Goal: Task Accomplishment & Management: Use online tool/utility

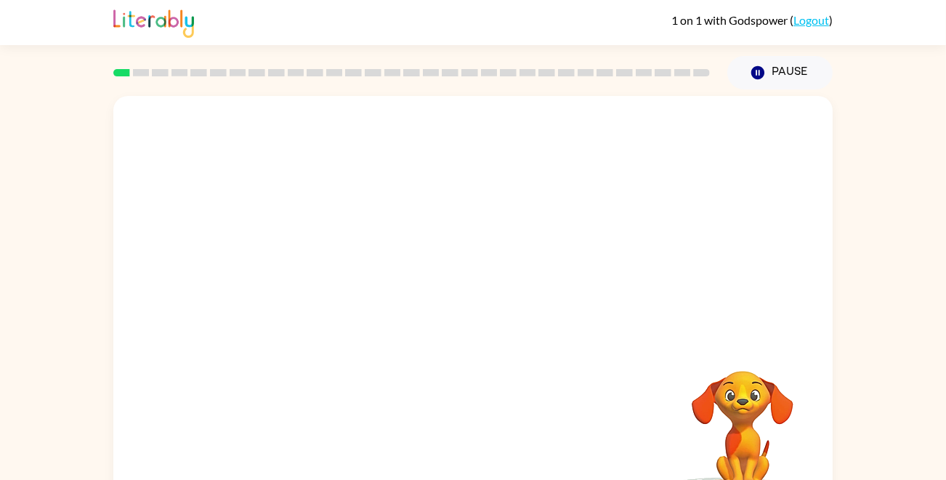
click at [369, 204] on video "Your browser must support playing .mp4 files to use Literably. Please try using…" at bounding box center [473, 218] width 720 height 244
click at [291, 276] on video "Your browser must support playing .mp4 files to use Literably. Please try using…" at bounding box center [473, 218] width 720 height 244
click at [310, 277] on video "Your browser must support playing .mp4 files to use Literably. Please try using…" at bounding box center [473, 218] width 720 height 244
click at [318, 277] on video "Your browser must support playing .mp4 files to use Literably. Please try using…" at bounding box center [473, 218] width 720 height 244
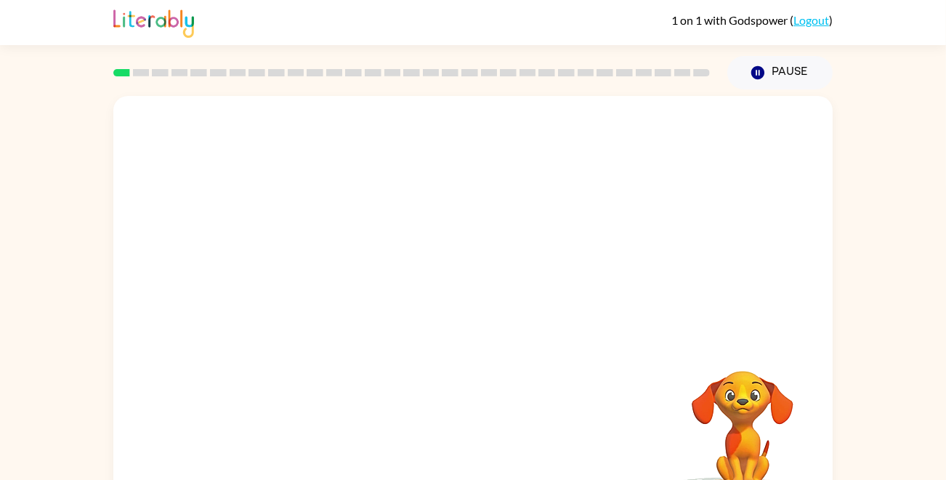
click at [318, 277] on video "Your browser must support playing .mp4 files to use Literably. Please try using…" at bounding box center [473, 218] width 720 height 244
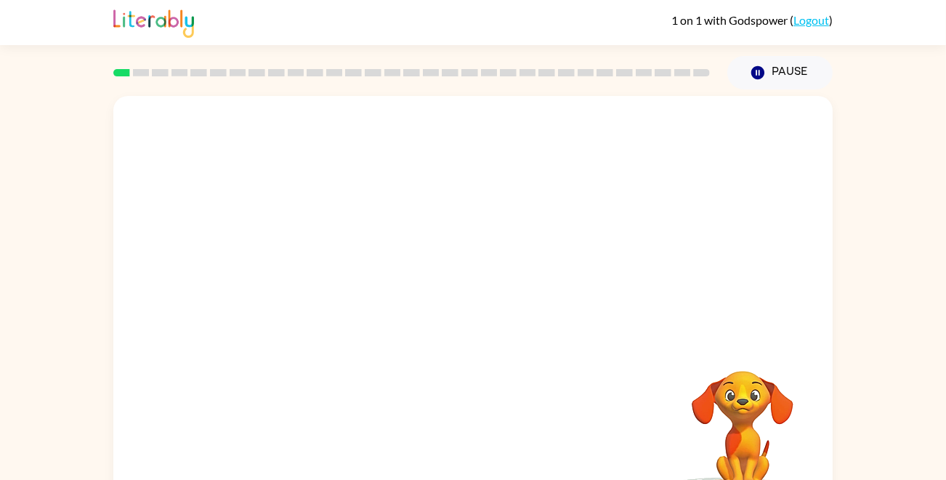
click at [318, 277] on video "Your browser must support playing .mp4 files to use Literably. Please try using…" at bounding box center [473, 218] width 720 height 244
click at [303, 275] on video "Your browser must support playing .mp4 files to use Literably. Please try using…" at bounding box center [473, 218] width 720 height 244
click at [311, 283] on video "Your browser must support playing .mp4 files to use Literably. Please try using…" at bounding box center [473, 218] width 720 height 244
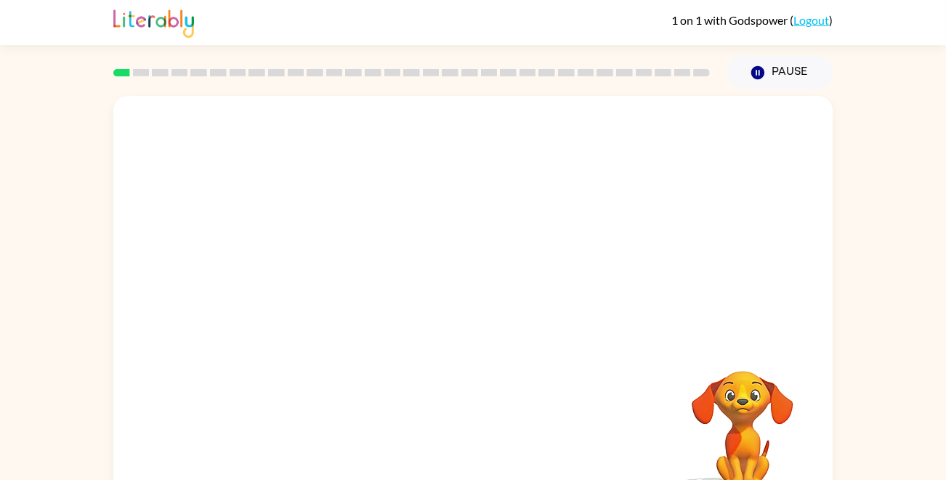
click at [311, 283] on video "Your browser must support playing .mp4 files to use Literably. Please try using…" at bounding box center [473, 218] width 720 height 244
click at [313, 292] on video "Your browser must support playing .mp4 files to use Literably. Please try using…" at bounding box center [473, 218] width 720 height 244
click at [313, 294] on video "Your browser must support playing .mp4 files to use Literably. Please try using…" at bounding box center [473, 218] width 720 height 244
click at [301, 265] on video "Your browser must support playing .mp4 files to use Literably. Please try using…" at bounding box center [473, 218] width 720 height 244
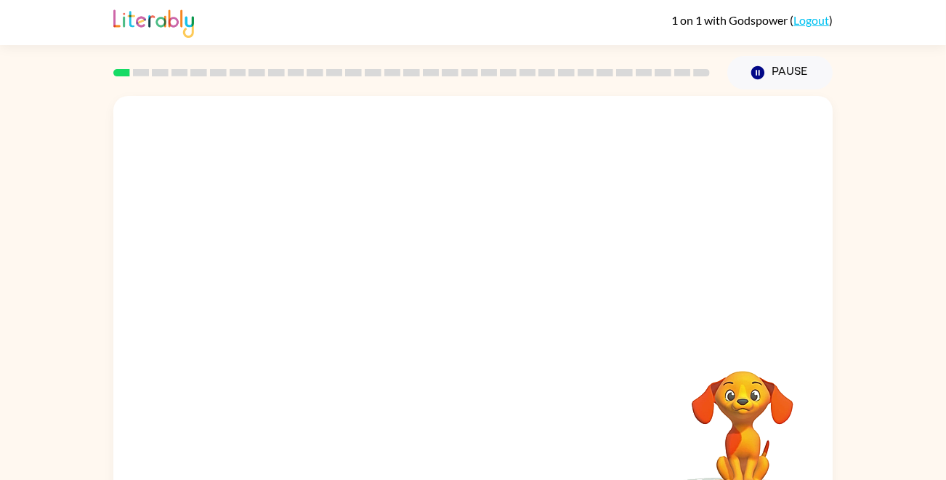
click at [301, 265] on video "Your browser must support playing .mp4 files to use Literably. Please try using…" at bounding box center [473, 218] width 720 height 244
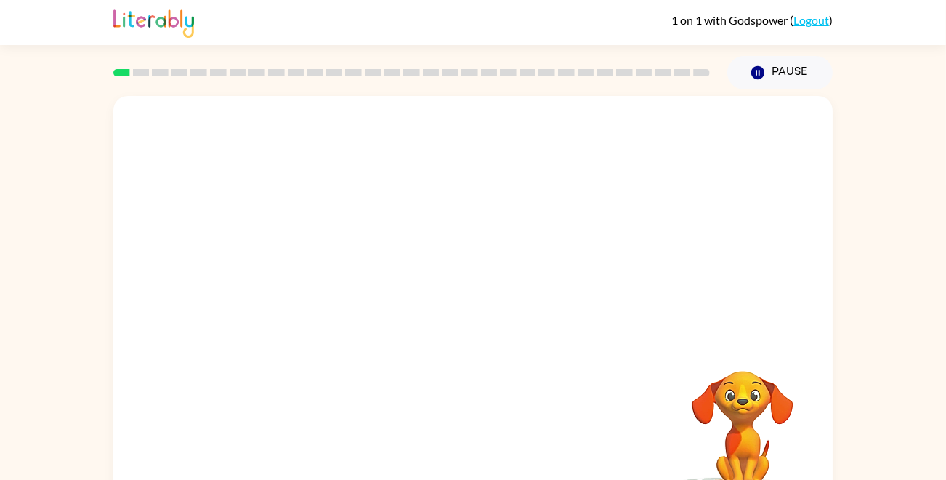
click at [305, 275] on video "Your browser must support playing .mp4 files to use Literably. Please try using…" at bounding box center [473, 218] width 720 height 244
click at [306, 275] on video "Your browser must support playing .mp4 files to use Literably. Please try using…" at bounding box center [473, 218] width 720 height 244
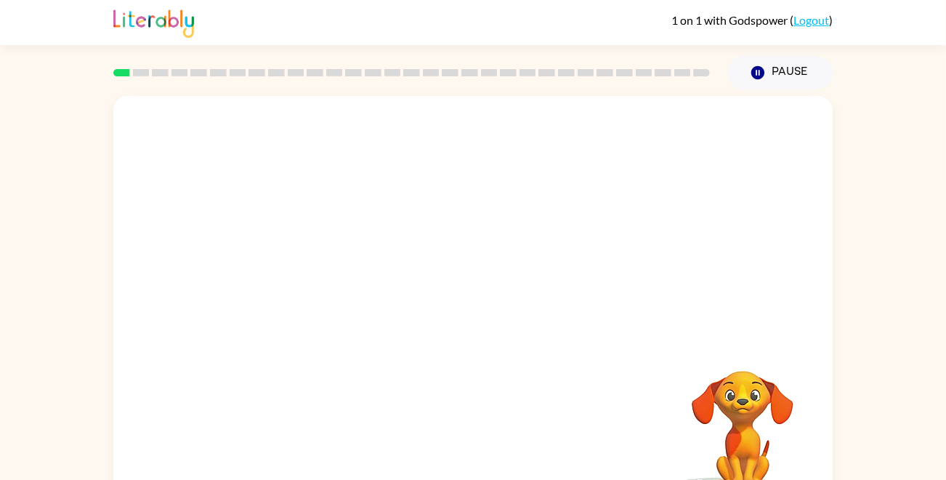
click at [306, 275] on video "Your browser must support playing .mp4 files to use Literably. Please try using…" at bounding box center [473, 218] width 720 height 244
click at [308, 273] on video "Your browser must support playing .mp4 files to use Literably. Please try using…" at bounding box center [473, 218] width 720 height 244
click at [309, 273] on video "Your browser must support playing .mp4 files to use Literably. Please try using…" at bounding box center [473, 218] width 720 height 244
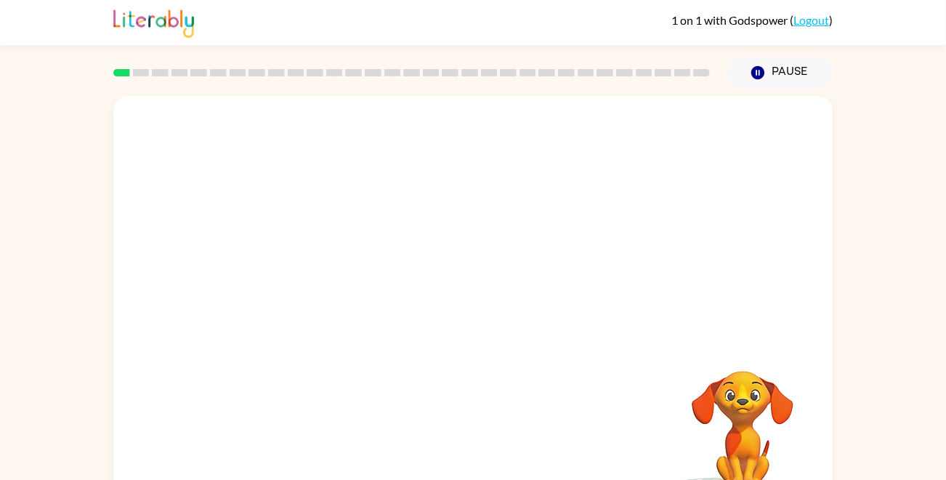
click at [309, 273] on video "Your browser must support playing .mp4 files to use Literably. Please try using…" at bounding box center [473, 218] width 720 height 244
click at [310, 273] on video "Your browser must support playing .mp4 files to use Literably. Please try using…" at bounding box center [473, 218] width 720 height 244
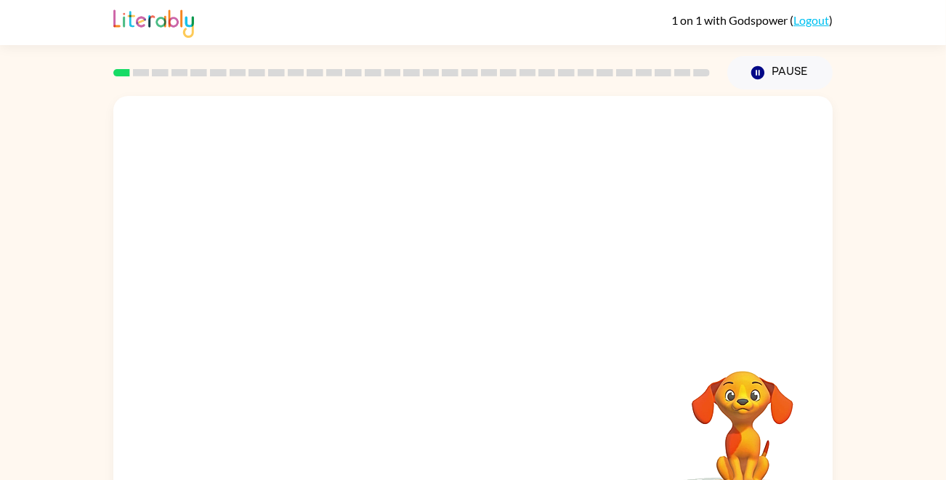
click at [310, 273] on video "Your browser must support playing .mp4 files to use Literably. Please try using…" at bounding box center [473, 218] width 720 height 244
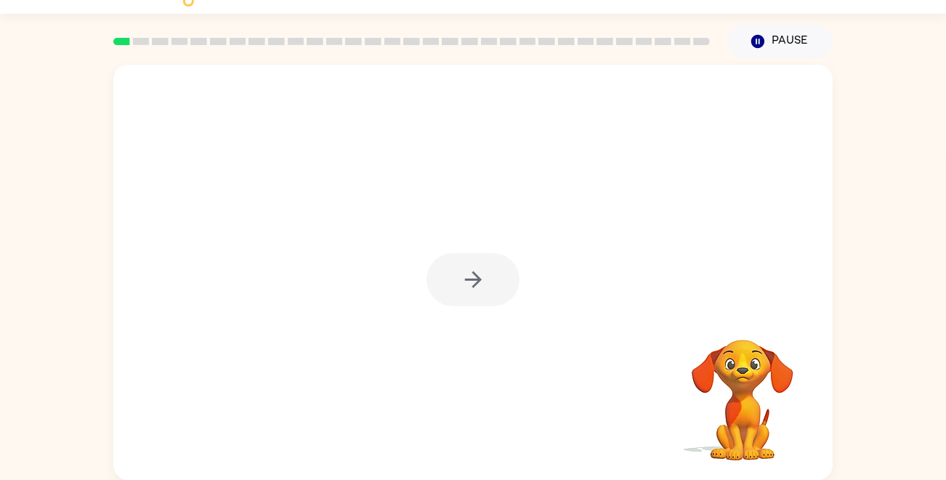
click at [468, 283] on div at bounding box center [473, 279] width 93 height 53
click at [495, 278] on button "button" at bounding box center [473, 279] width 93 height 53
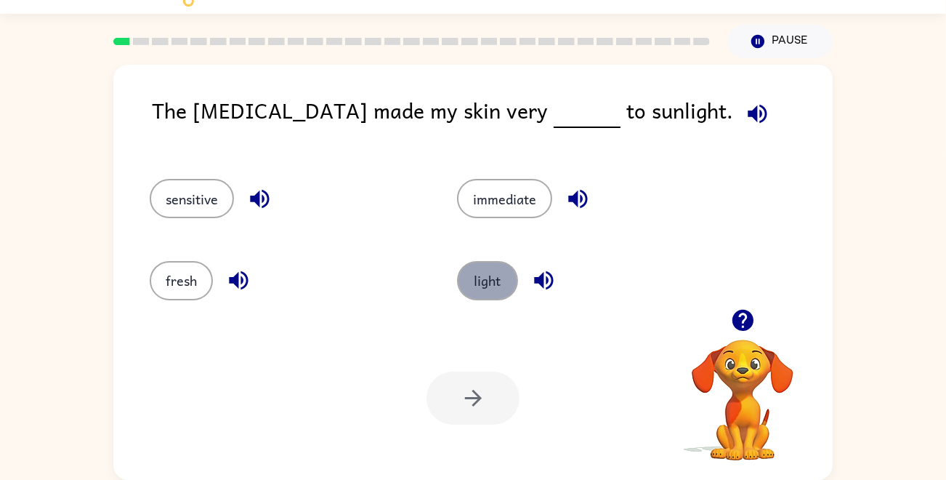
click at [484, 283] on button "light" at bounding box center [487, 280] width 61 height 39
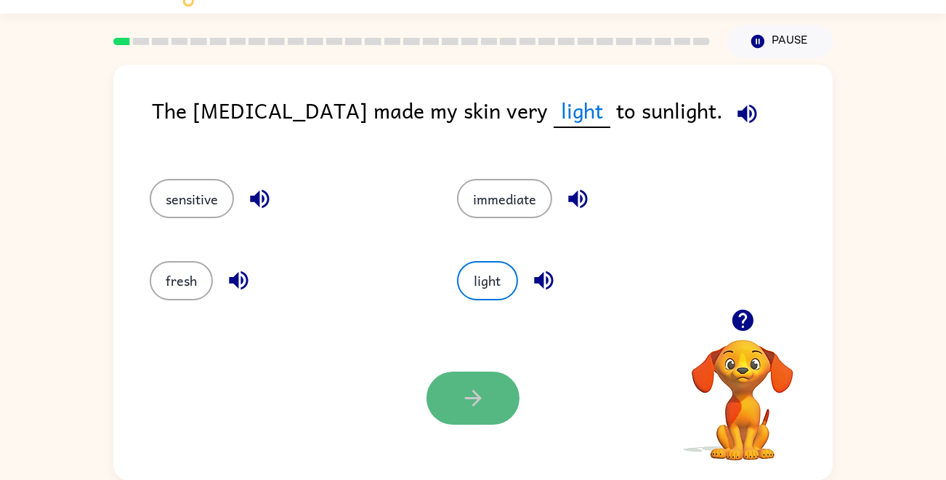
click at [486, 393] on button "button" at bounding box center [473, 397] width 93 height 53
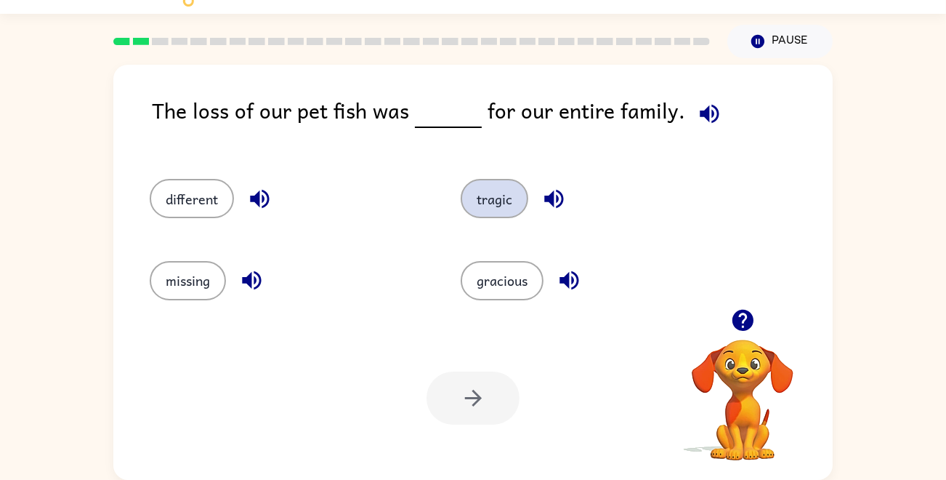
click at [506, 199] on button "tragic" at bounding box center [495, 198] width 68 height 39
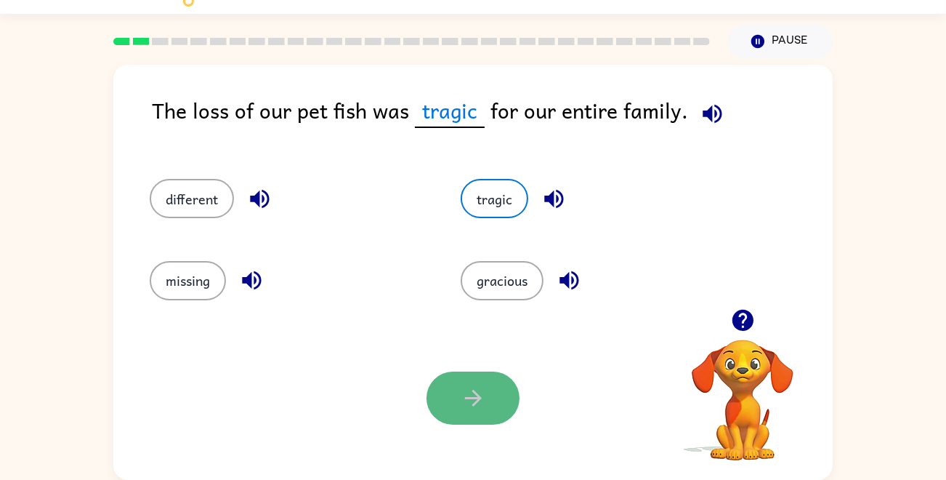
click at [473, 414] on button "button" at bounding box center [473, 397] width 93 height 53
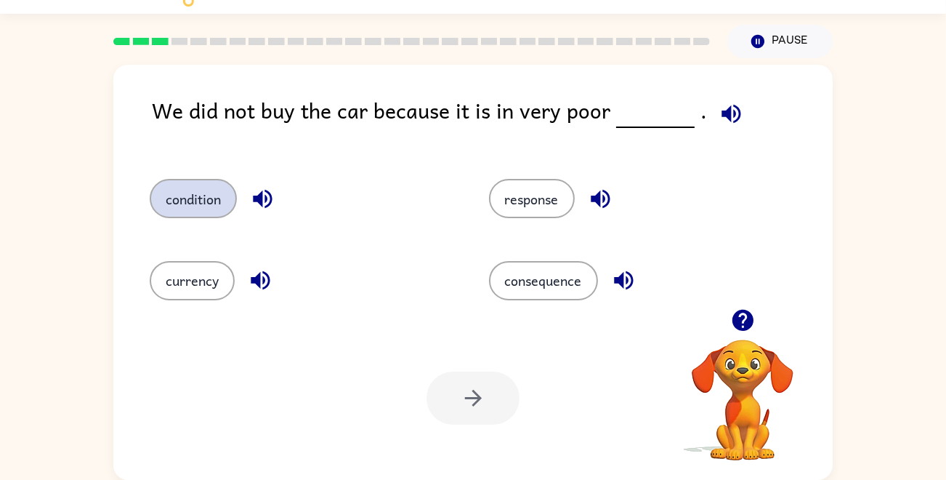
click at [208, 182] on button "condition" at bounding box center [193, 198] width 87 height 39
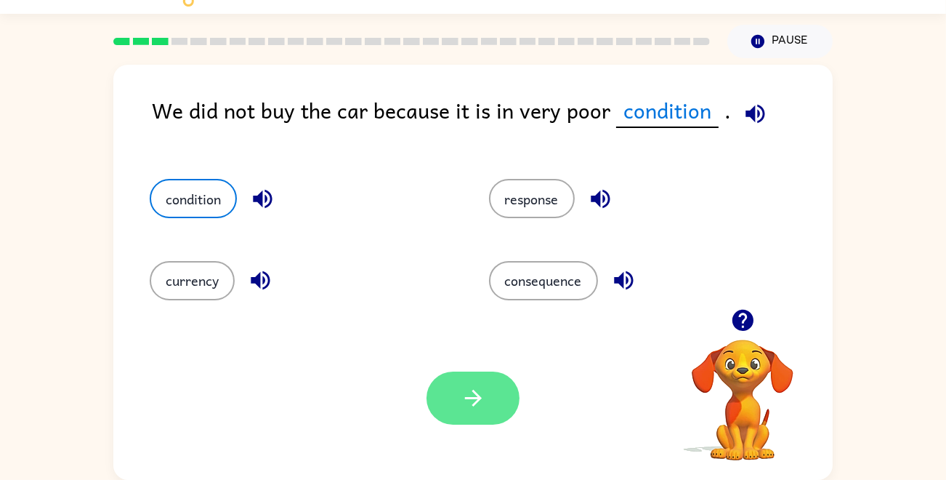
click at [444, 406] on button "button" at bounding box center [473, 397] width 93 height 53
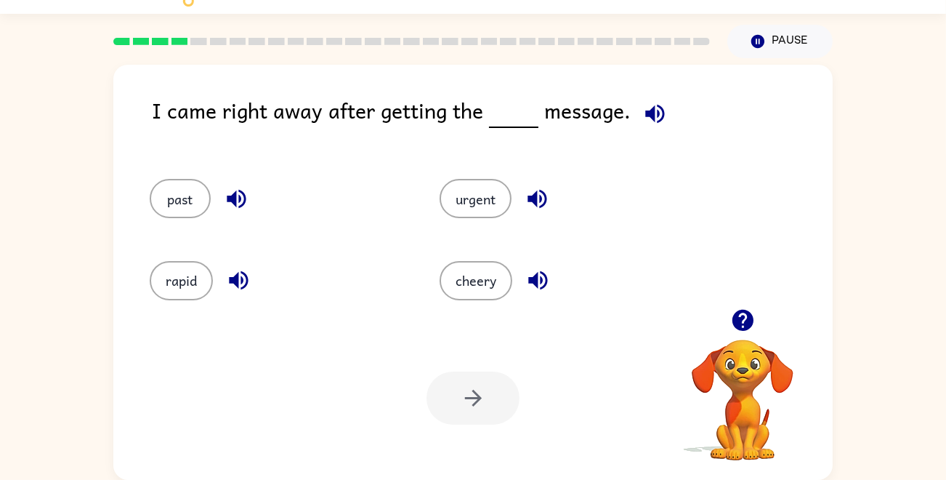
drag, startPoint x: 444, startPoint y: 406, endPoint x: 368, endPoint y: 117, distance: 298.5
click at [368, 117] on div "I came right away after getting the message. past urgent rapid cheery Your brow…" at bounding box center [473, 272] width 720 height 415
click at [472, 203] on button "urgent" at bounding box center [476, 198] width 72 height 39
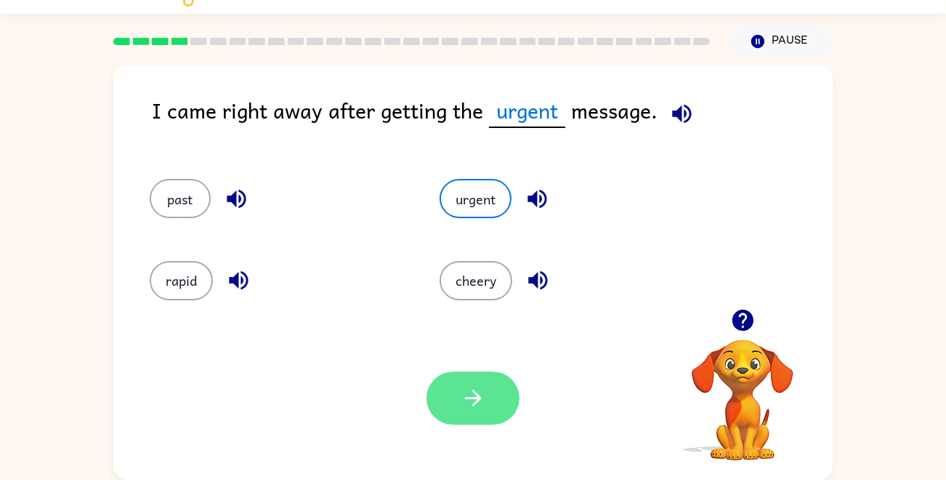
click at [499, 402] on button "button" at bounding box center [473, 397] width 93 height 53
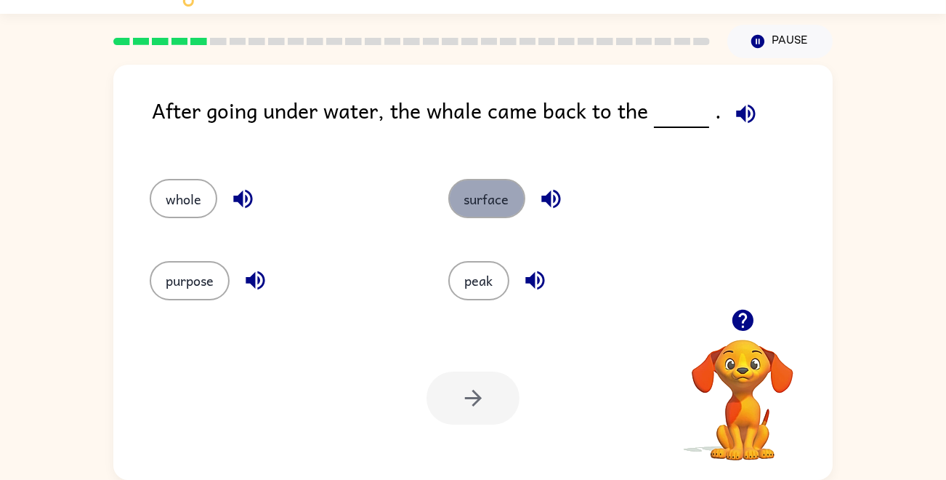
click at [500, 201] on button "surface" at bounding box center [486, 198] width 77 height 39
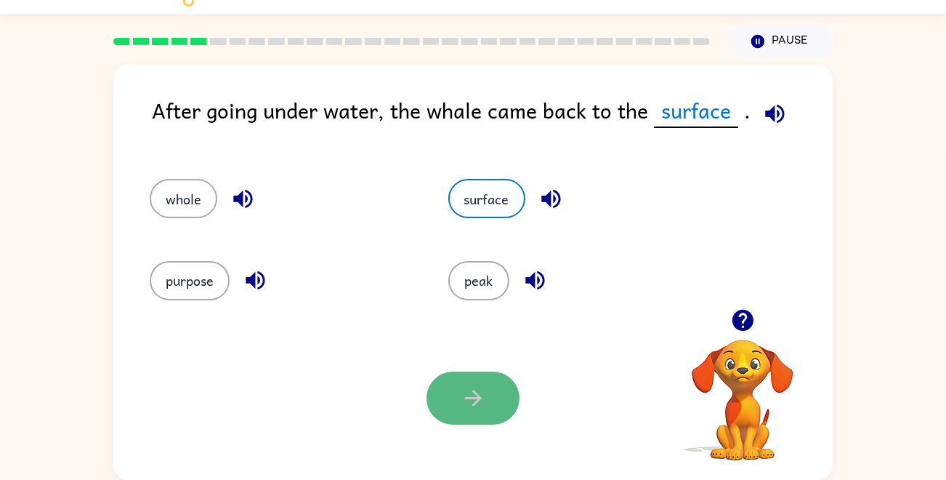
click at [455, 398] on button "button" at bounding box center [473, 397] width 93 height 53
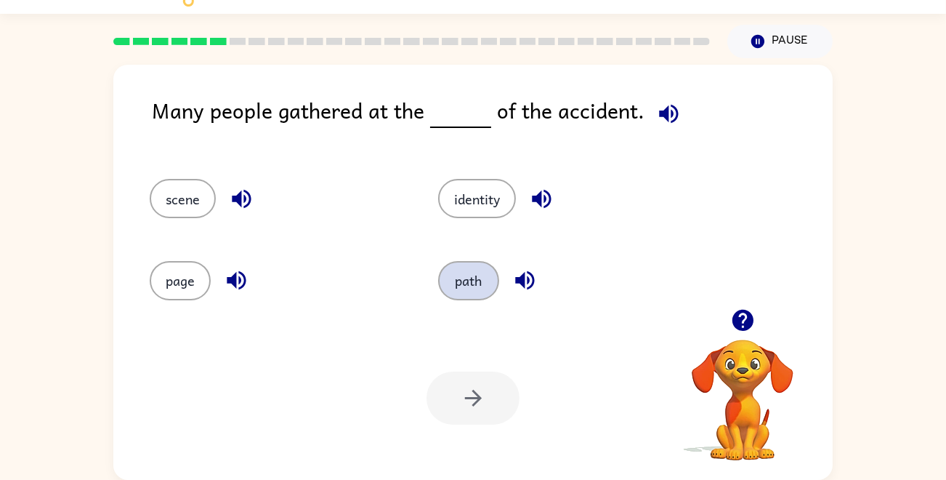
click at [479, 278] on button "path" at bounding box center [468, 280] width 61 height 39
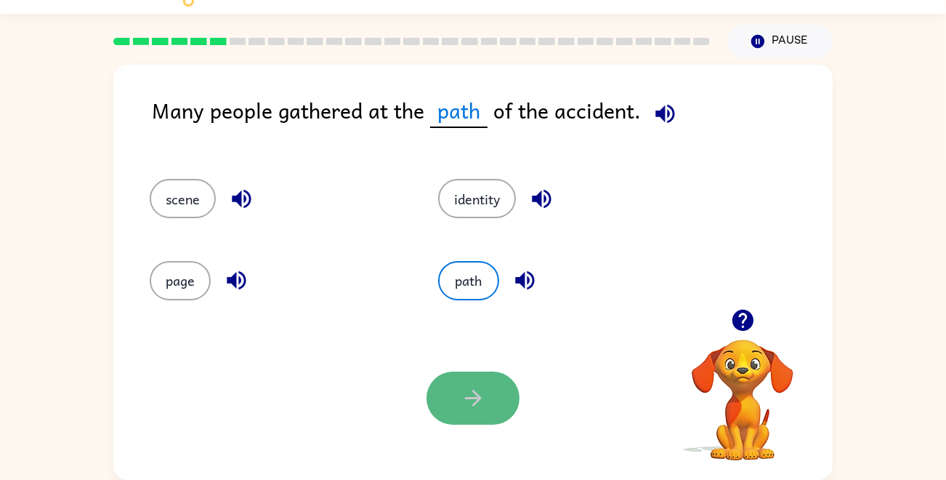
click at [480, 394] on icon "button" at bounding box center [473, 397] width 25 height 25
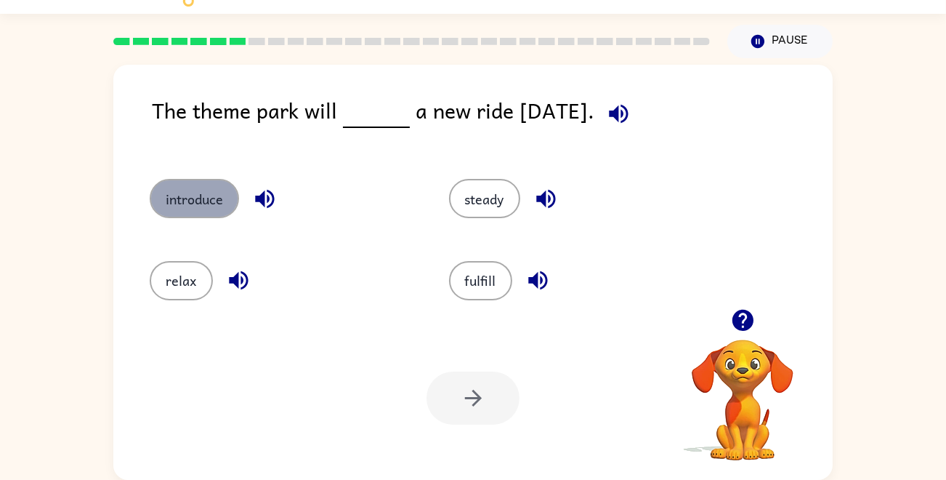
click at [209, 198] on button "introduce" at bounding box center [194, 198] width 89 height 39
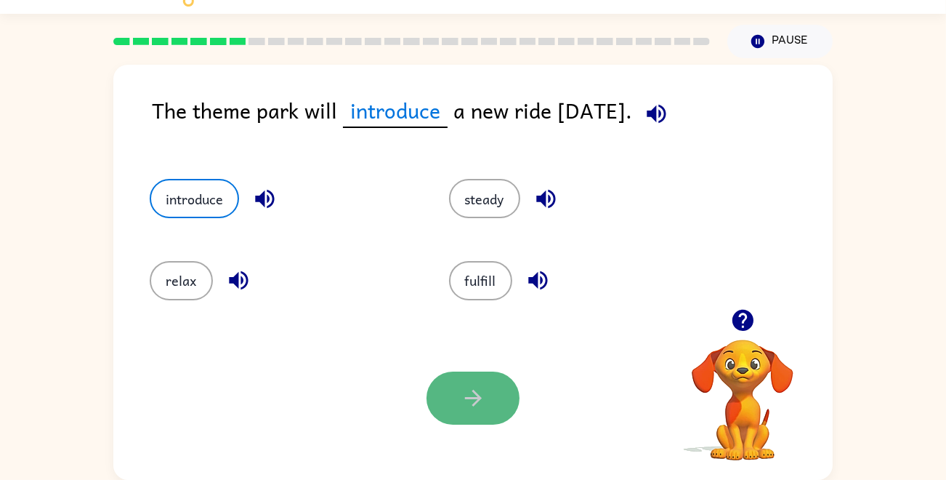
click at [472, 392] on icon "button" at bounding box center [473, 397] width 25 height 25
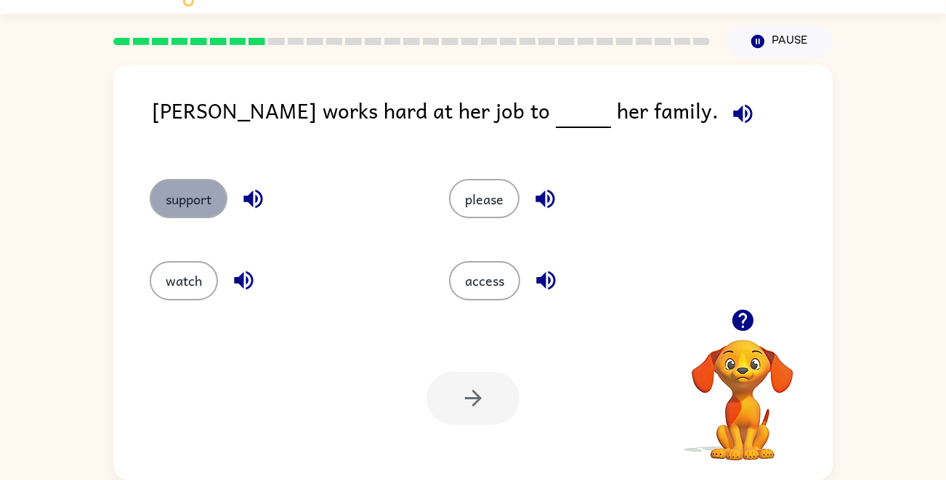
click at [217, 213] on button "support" at bounding box center [189, 198] width 78 height 39
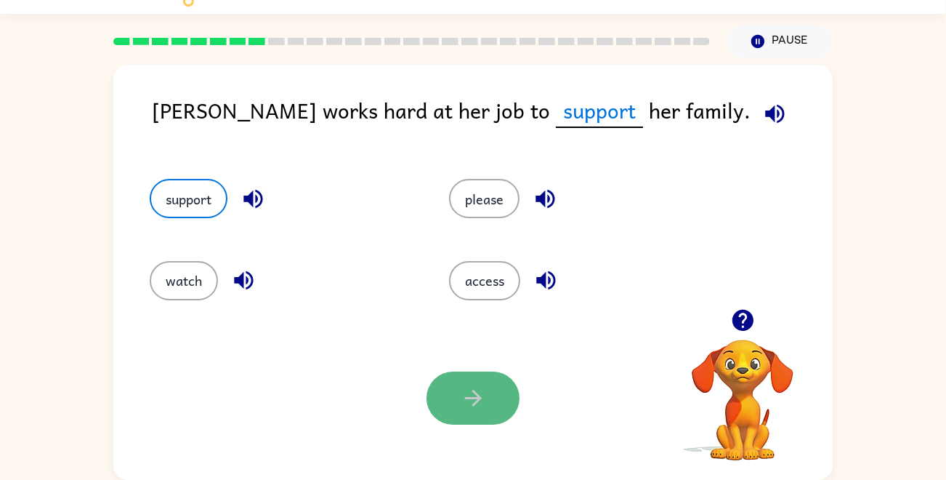
click at [435, 415] on button "button" at bounding box center [473, 397] width 93 height 53
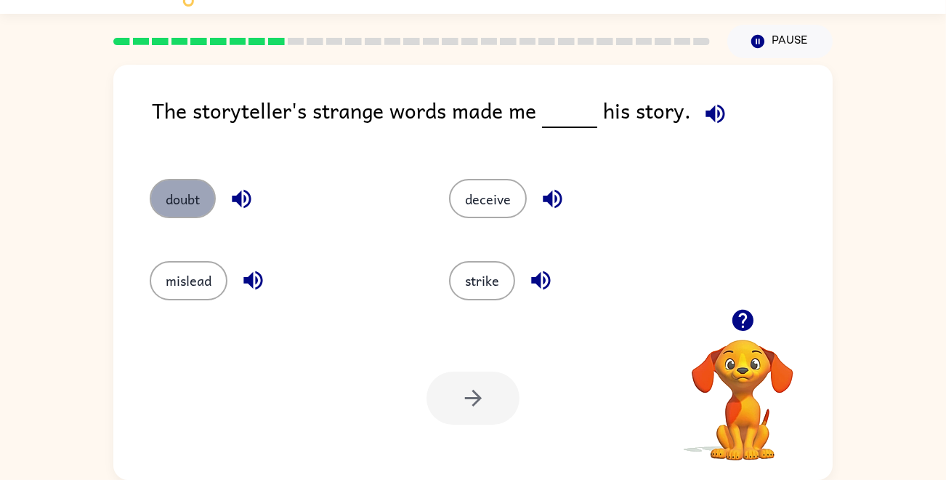
click at [166, 193] on button "doubt" at bounding box center [183, 198] width 66 height 39
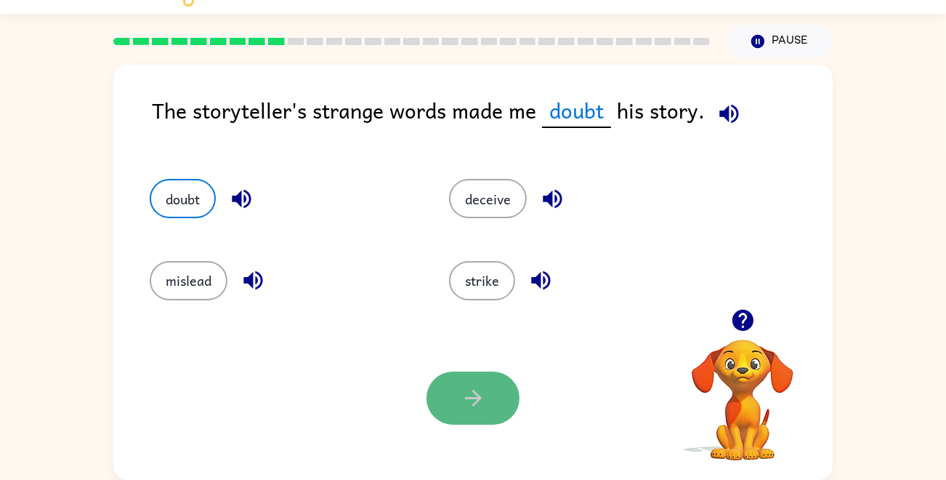
click at [469, 400] on icon "button" at bounding box center [473, 397] width 25 height 25
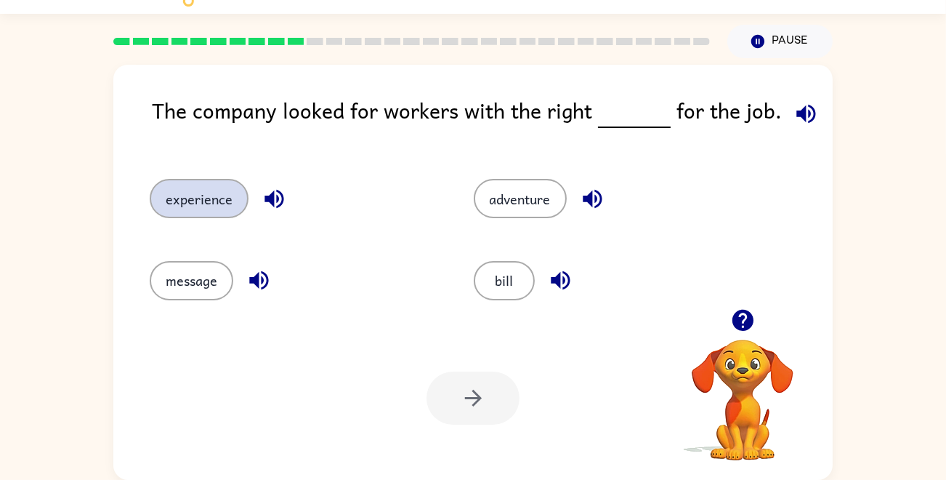
click at [206, 209] on button "experience" at bounding box center [199, 198] width 99 height 39
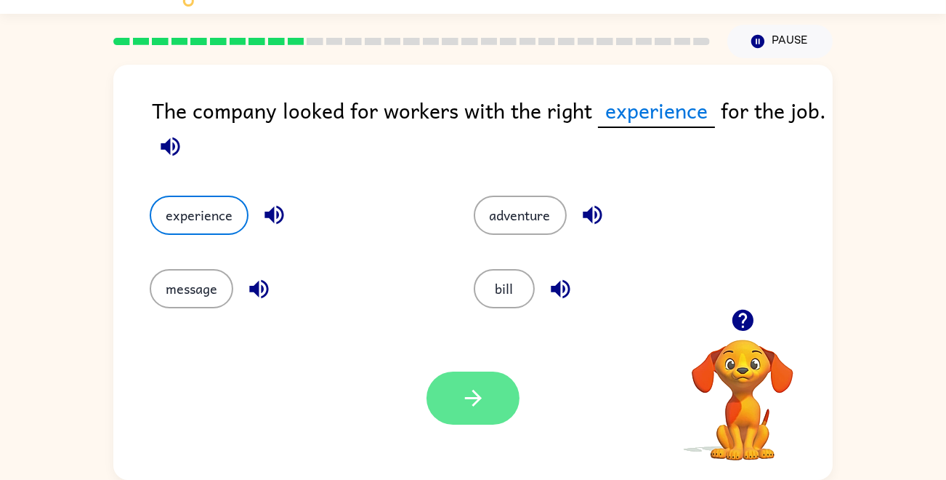
click at [479, 411] on button "button" at bounding box center [473, 397] width 93 height 53
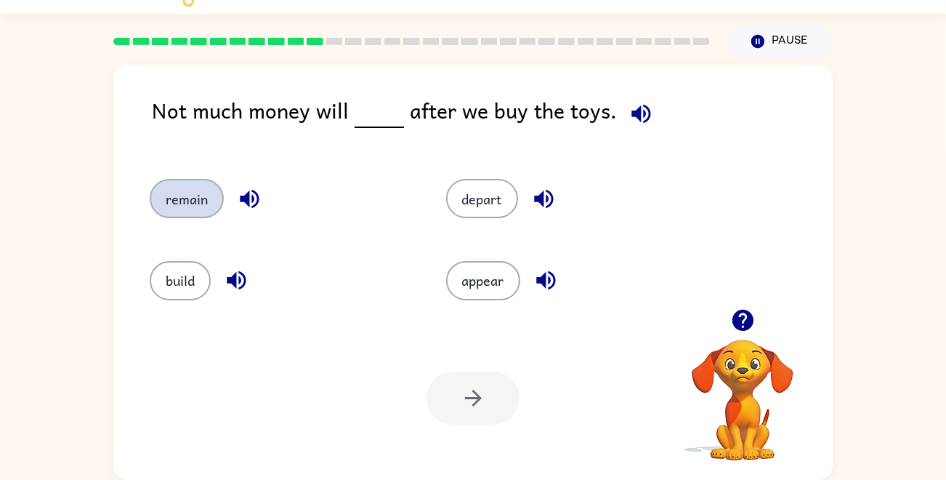
click at [193, 206] on button "remain" at bounding box center [187, 198] width 74 height 39
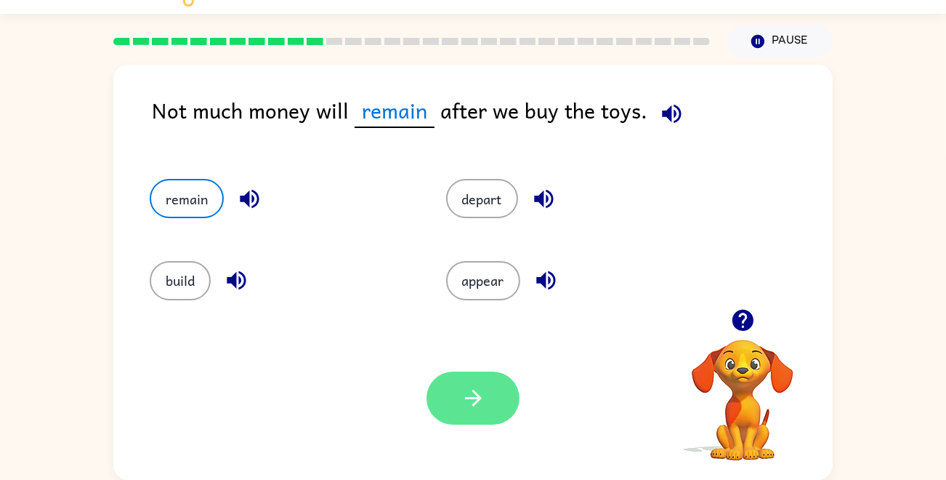
click at [475, 394] on icon "button" at bounding box center [472, 398] width 17 height 17
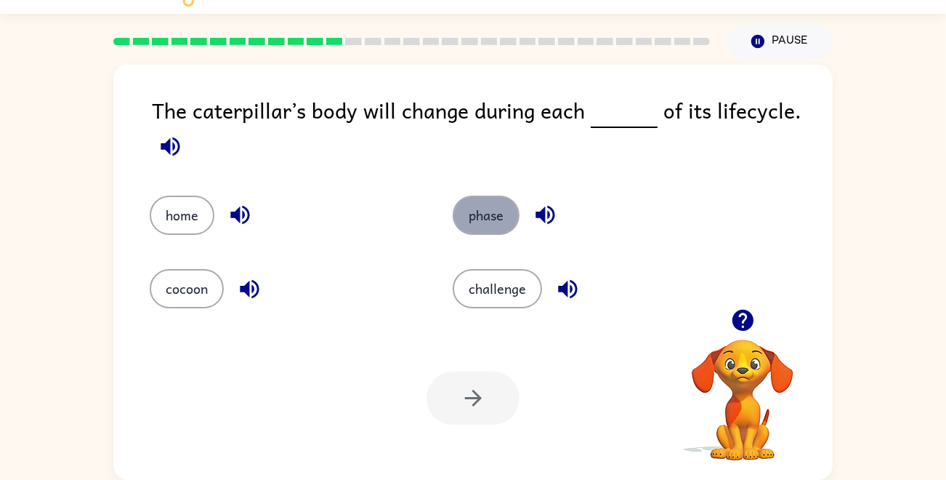
click at [482, 222] on button "phase" at bounding box center [486, 215] width 67 height 39
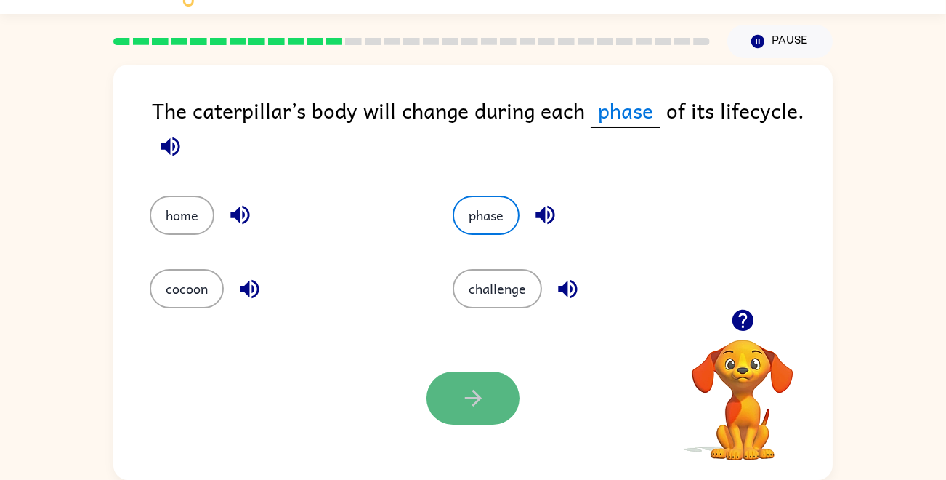
click at [477, 409] on icon "button" at bounding box center [473, 397] width 25 height 25
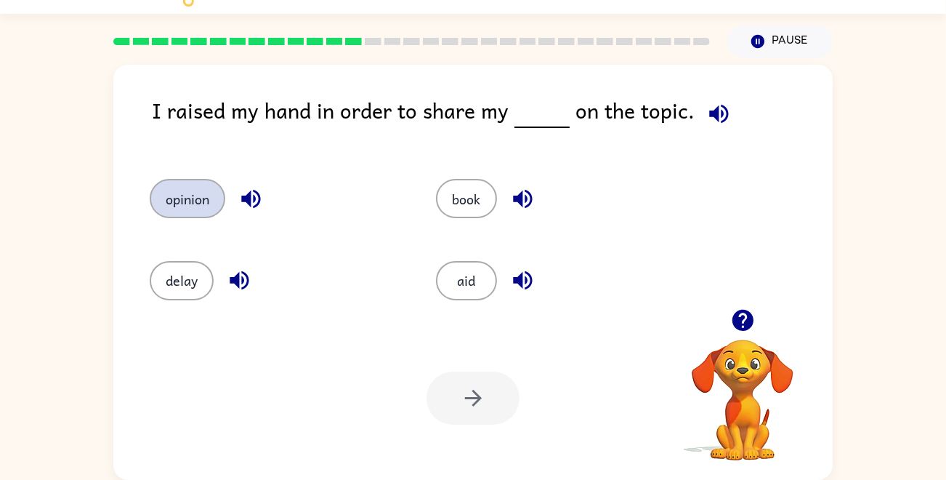
click at [153, 193] on button "opinion" at bounding box center [188, 198] width 76 height 39
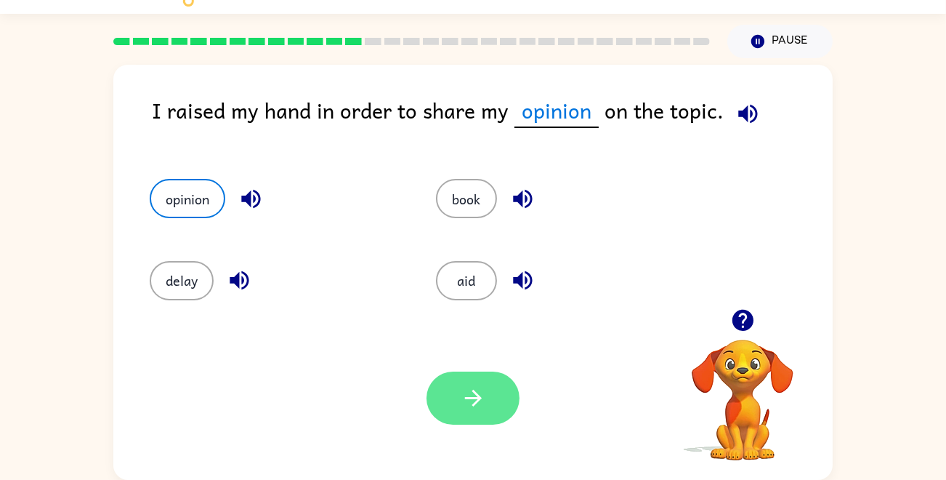
click at [466, 394] on icon "button" at bounding box center [473, 397] width 25 height 25
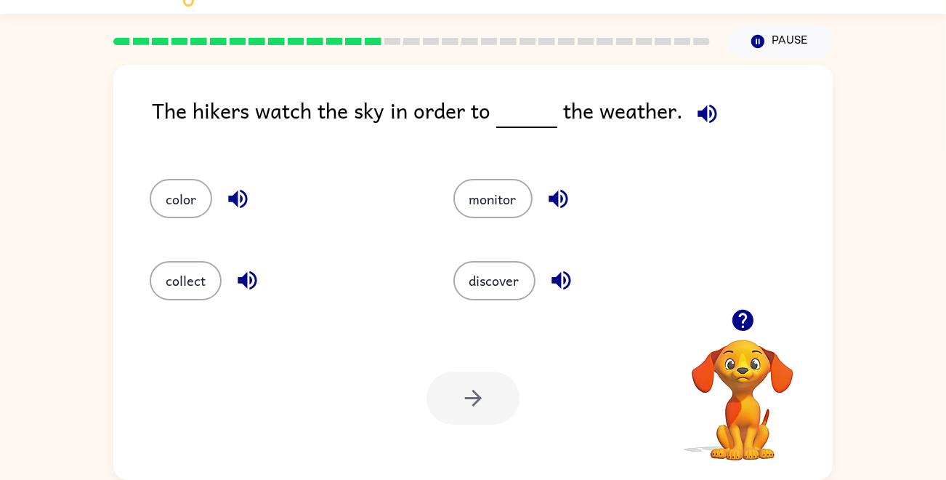
click at [373, 41] on rect at bounding box center [373, 41] width 17 height 7
click at [497, 283] on button "discover" at bounding box center [495, 280] width 82 height 39
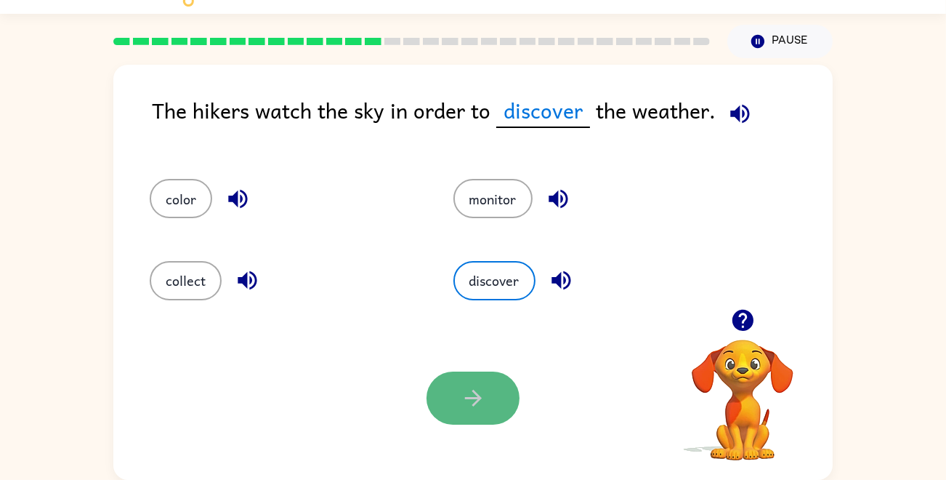
click at [470, 382] on button "button" at bounding box center [473, 397] width 93 height 53
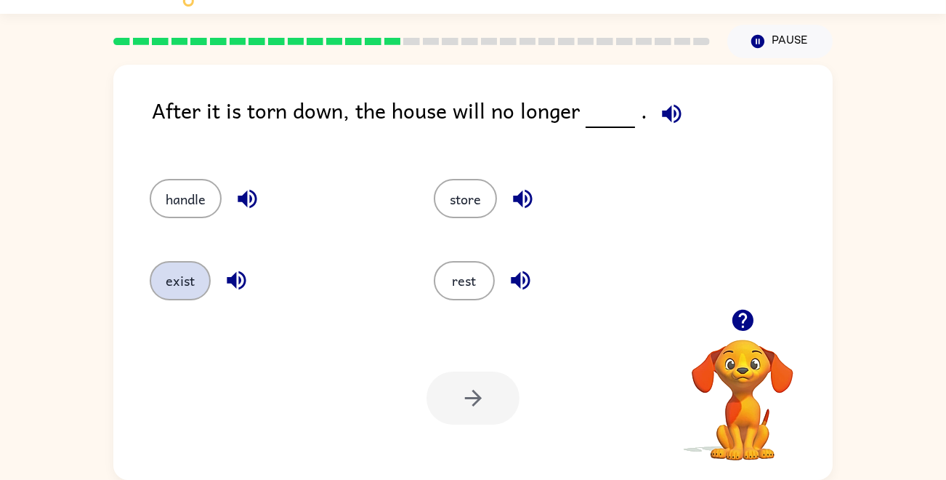
click at [182, 281] on button "exist" at bounding box center [180, 280] width 61 height 39
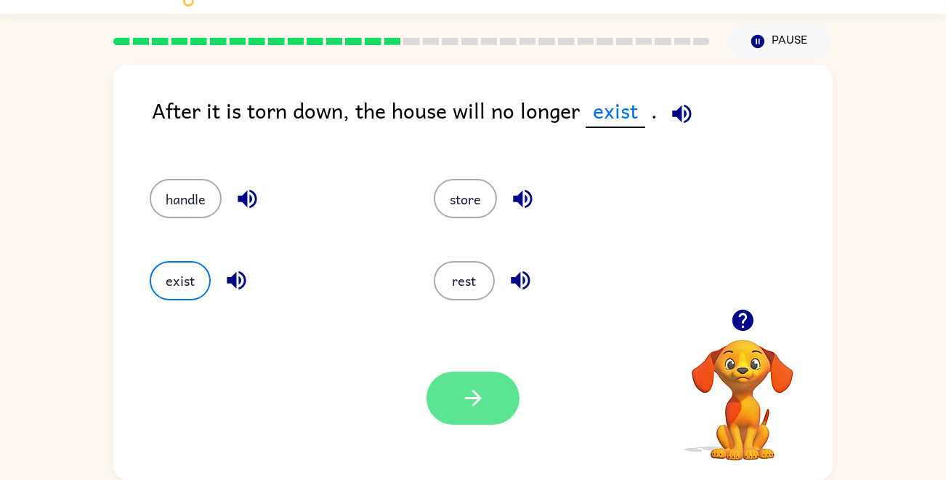
click at [494, 403] on button "button" at bounding box center [473, 397] width 93 height 53
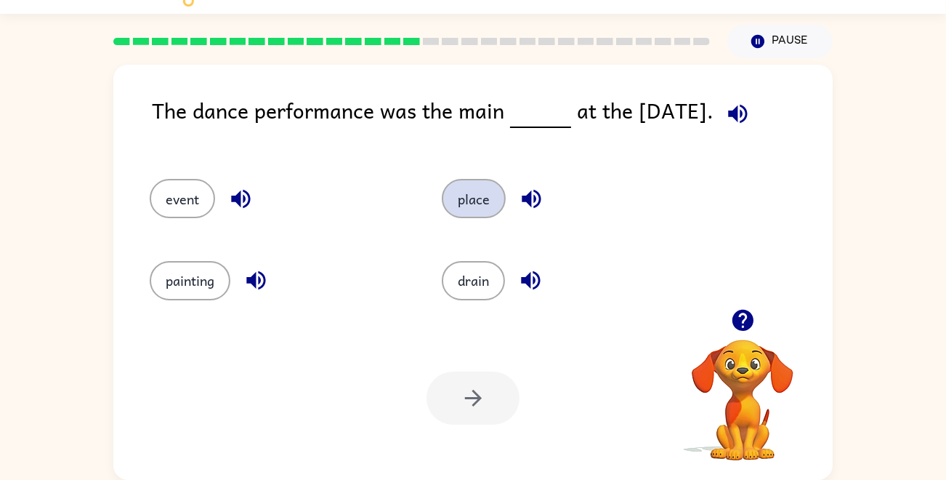
click at [464, 196] on button "place" at bounding box center [474, 198] width 64 height 39
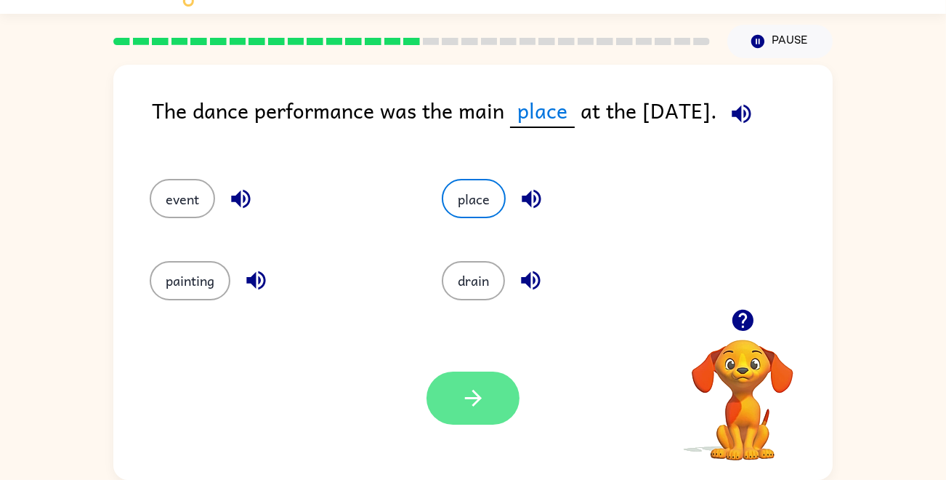
click at [458, 404] on button "button" at bounding box center [473, 397] width 93 height 53
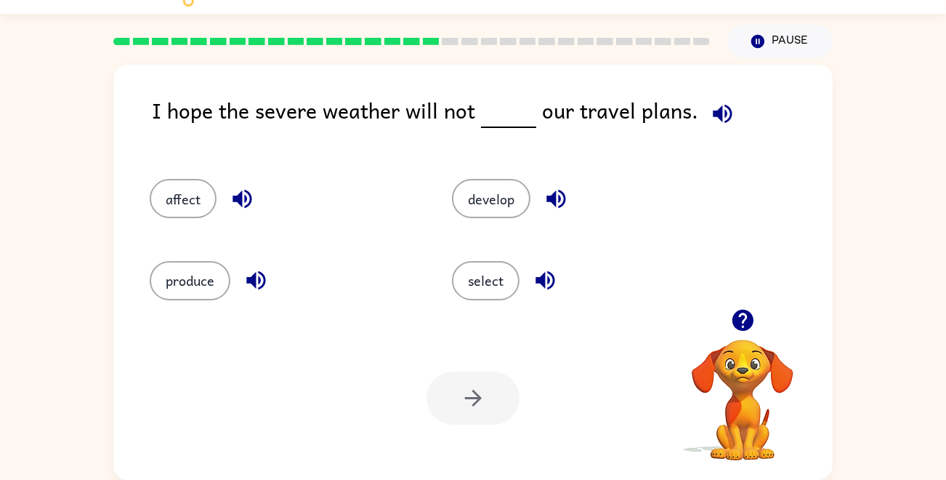
click at [435, 48] on div at bounding box center [412, 41] width 614 height 51
click at [431, 36] on div at bounding box center [412, 41] width 614 height 51
click at [431, 41] on rect at bounding box center [431, 41] width 17 height 7
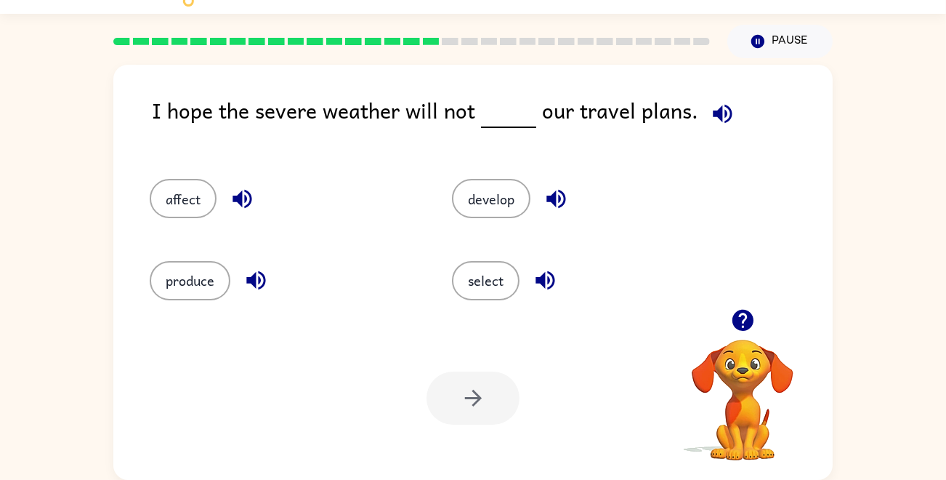
click at [432, 42] on rect at bounding box center [431, 41] width 17 height 7
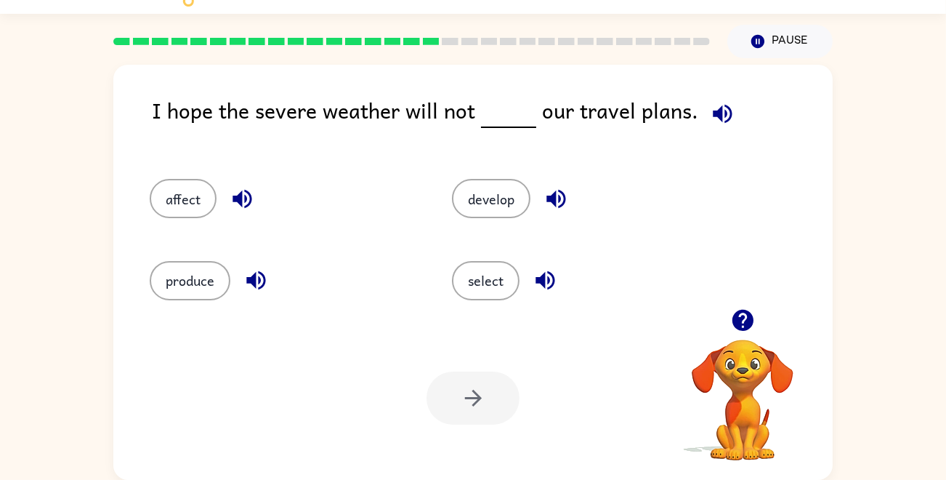
click at [432, 45] on div at bounding box center [412, 41] width 614 height 51
click at [770, 39] on button "Pause Pause" at bounding box center [780, 41] width 105 height 33
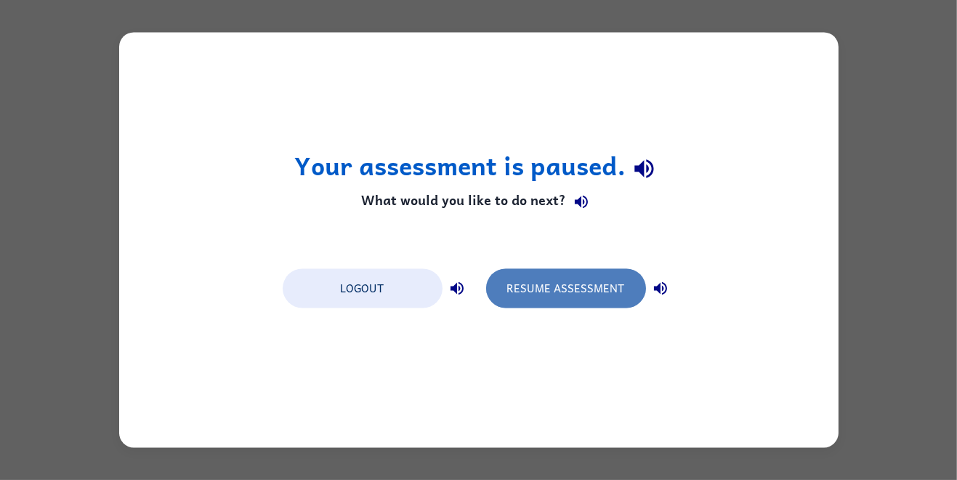
click at [539, 287] on button "Resume Assessment" at bounding box center [566, 288] width 160 height 39
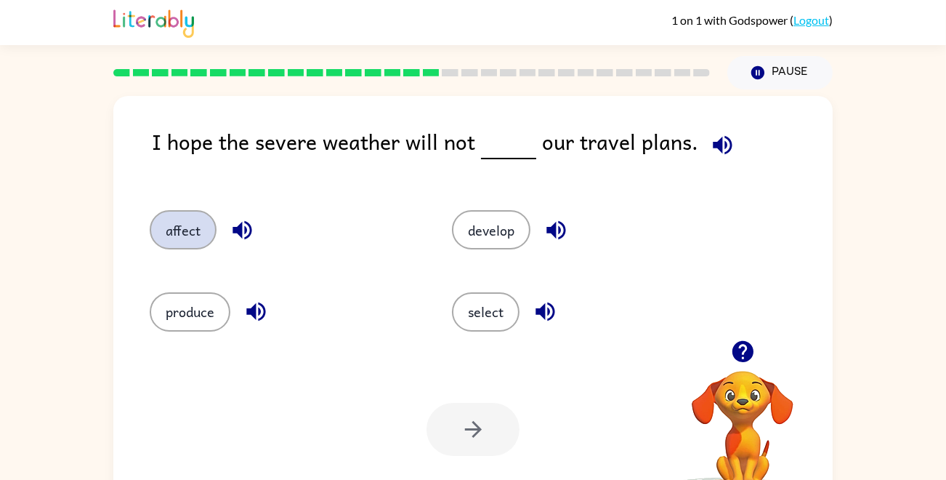
click at [172, 214] on button "affect" at bounding box center [183, 229] width 67 height 39
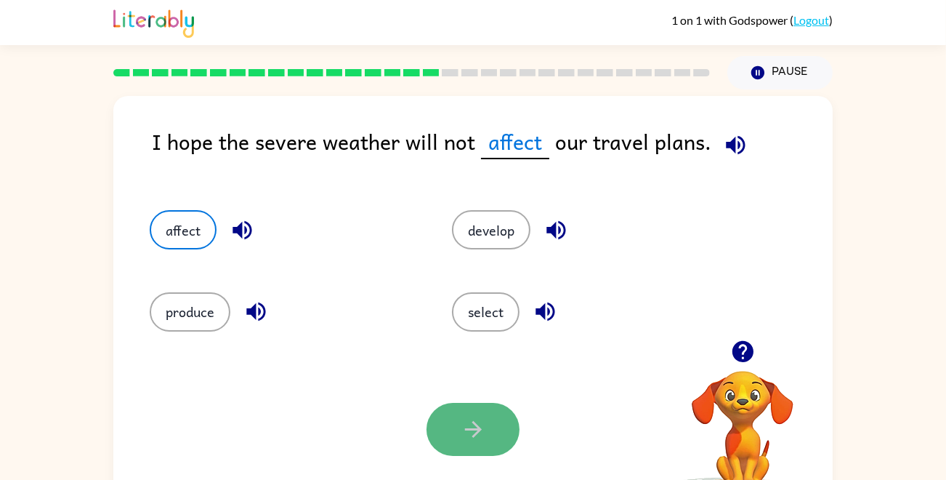
click at [468, 413] on button "button" at bounding box center [473, 429] width 93 height 53
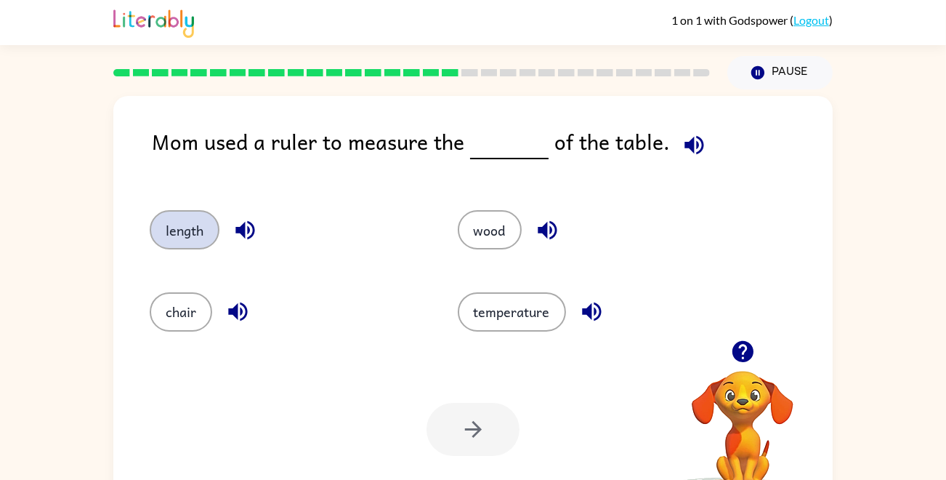
click at [204, 236] on button "length" at bounding box center [185, 229] width 70 height 39
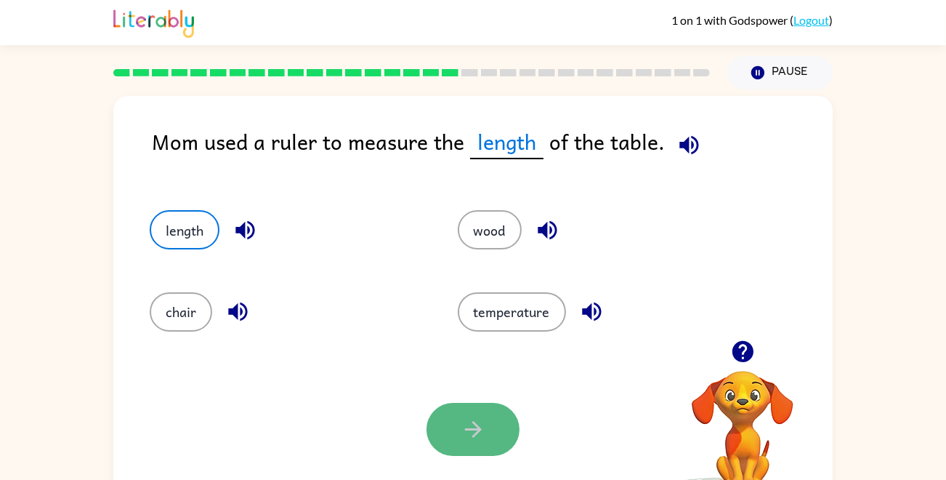
click at [442, 408] on button "button" at bounding box center [473, 429] width 93 height 53
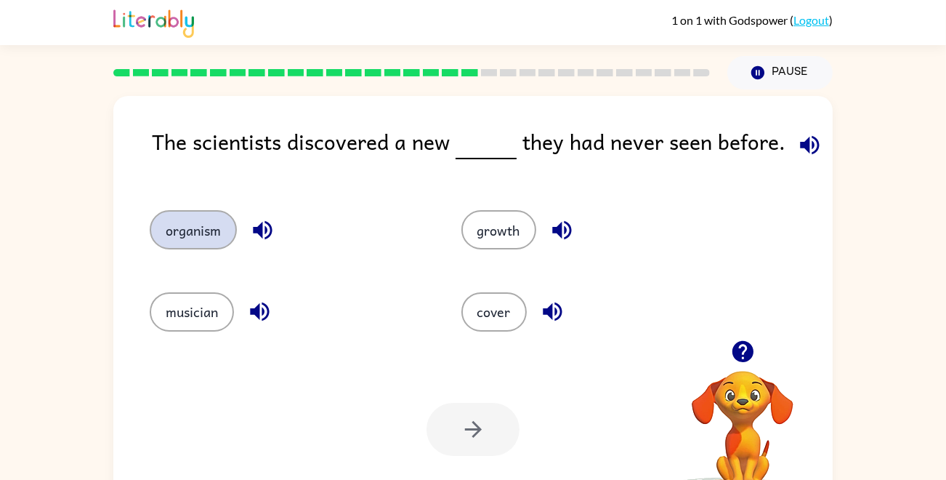
click at [193, 236] on button "organism" at bounding box center [193, 229] width 87 height 39
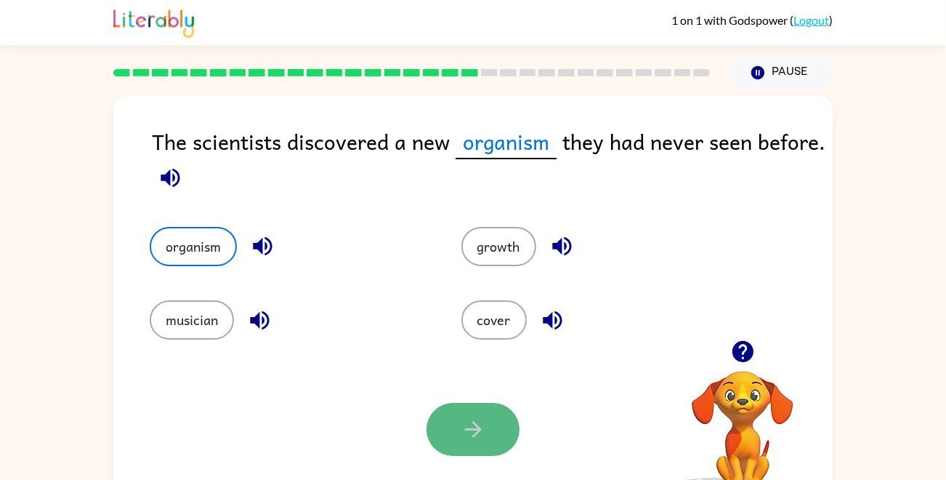
click at [453, 414] on button "button" at bounding box center [473, 429] width 93 height 53
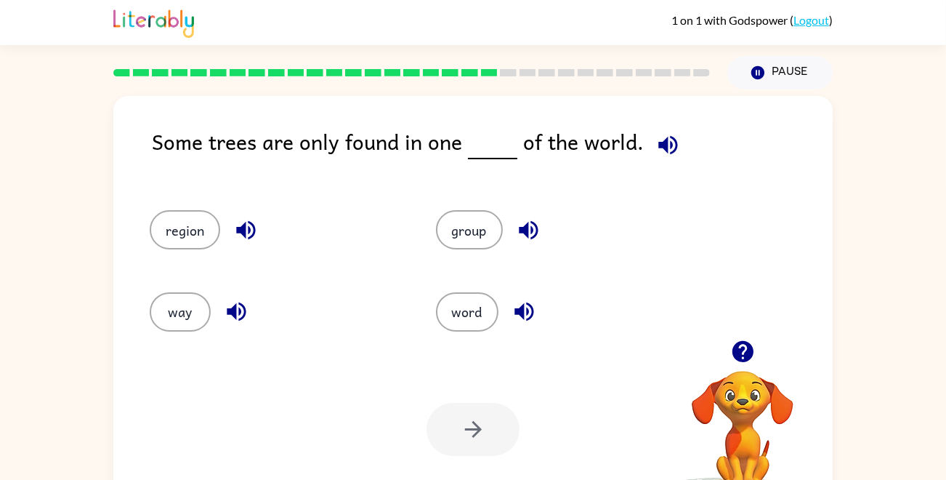
click at [462, 252] on div "group" at bounding box center [552, 222] width 286 height 81
click at [461, 233] on button "group" at bounding box center [469, 229] width 67 height 39
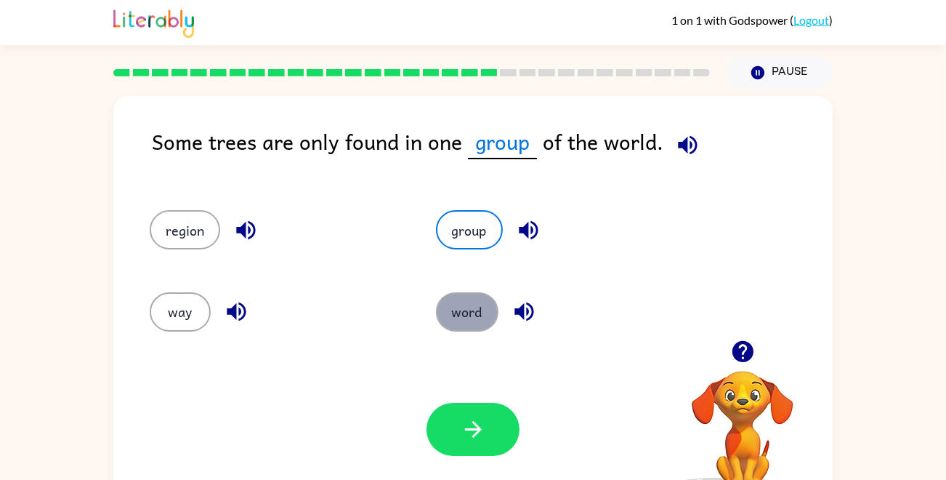
click at [470, 320] on button "word" at bounding box center [467, 311] width 63 height 39
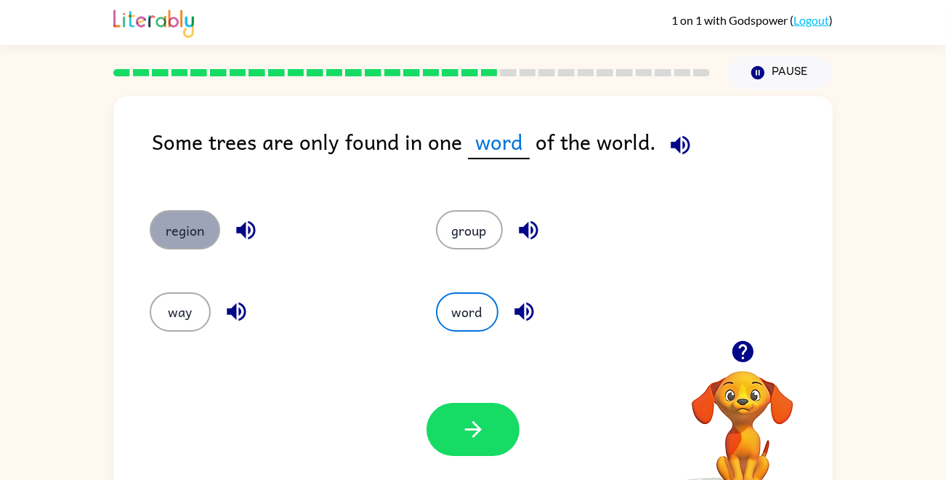
click at [165, 240] on button "region" at bounding box center [185, 229] width 71 height 39
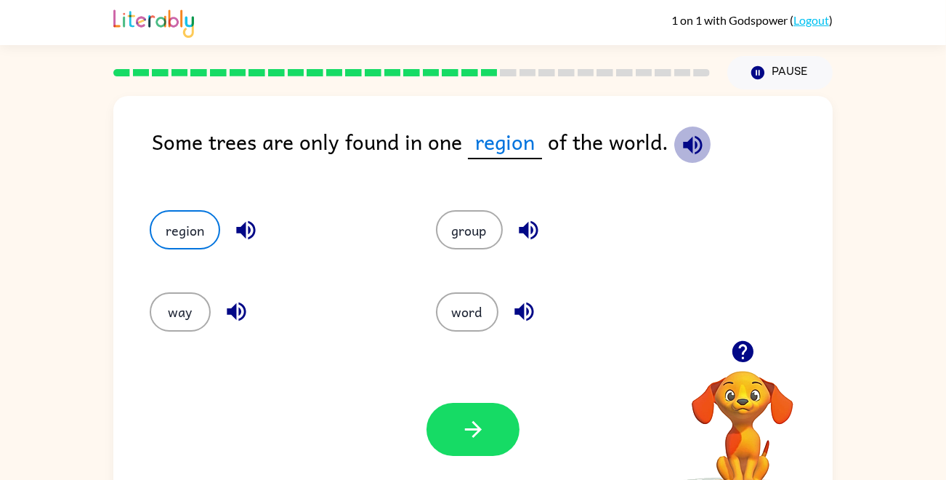
click at [689, 147] on icon "button" at bounding box center [692, 144] width 25 height 25
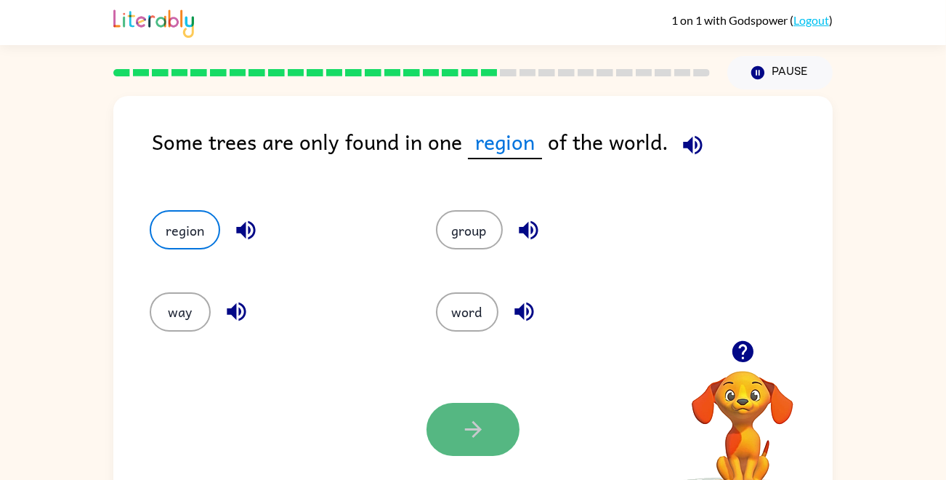
click at [467, 413] on button "button" at bounding box center [473, 429] width 93 height 53
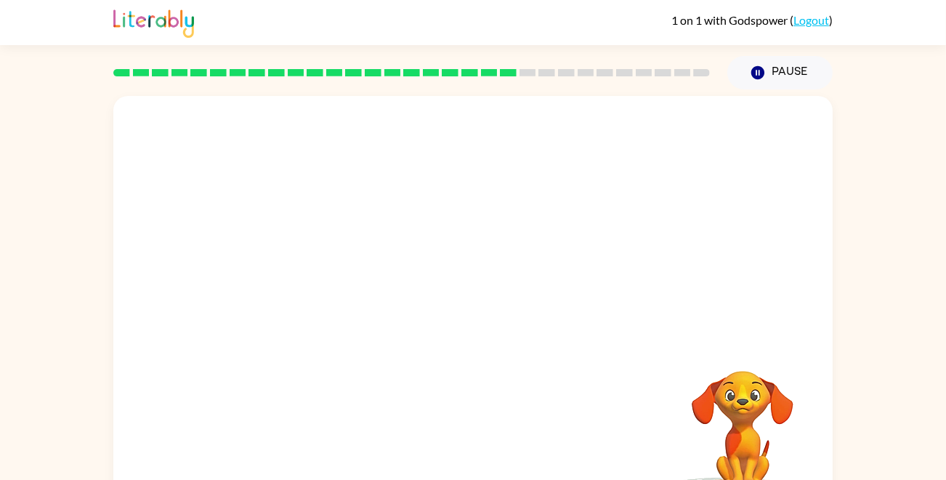
click at [357, 297] on video "Your browser must support playing .mp4 files to use Literably. Please try using…" at bounding box center [473, 218] width 720 height 244
click at [357, 294] on video "Your browser must support playing .mp4 files to use Literably. Please try using…" at bounding box center [473, 218] width 720 height 244
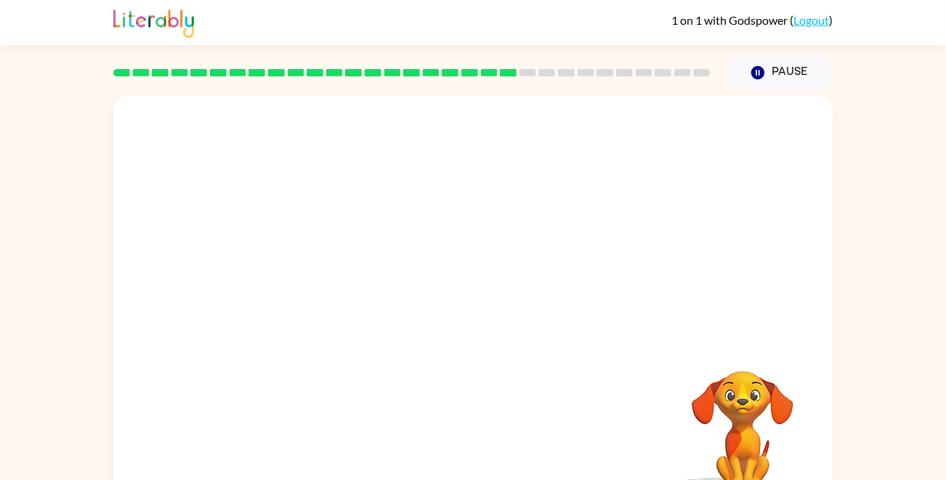
click at [357, 294] on video "Your browser must support playing .mp4 files to use Literably. Please try using…" at bounding box center [473, 218] width 720 height 244
click at [358, 294] on video "Your browser must support playing .mp4 files to use Literably. Please try using…" at bounding box center [473, 218] width 720 height 244
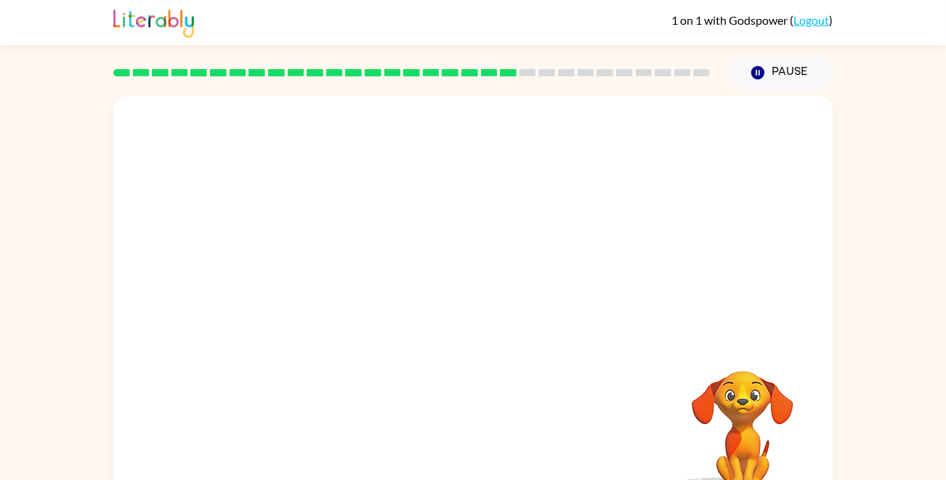
click at [358, 294] on video "Your browser must support playing .mp4 files to use Literably. Please try using…" at bounding box center [473, 218] width 720 height 244
click at [359, 296] on video "Your browser must support playing .mp4 files to use Literably. Please try using…" at bounding box center [473, 218] width 720 height 244
drag, startPoint x: 359, startPoint y: 296, endPoint x: 345, endPoint y: 286, distance: 17.7
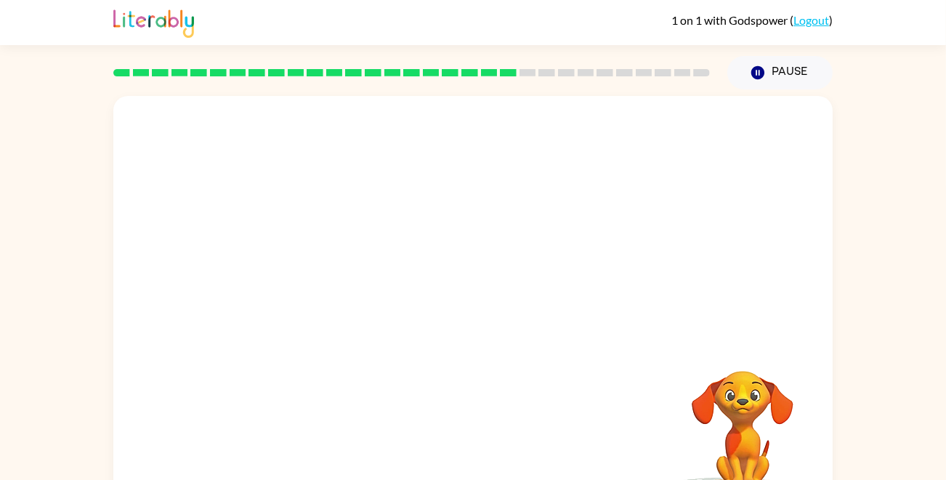
click at [345, 286] on video "Your browser must support playing .mp4 files to use Literably. Please try using…" at bounding box center [473, 218] width 720 height 244
click at [331, 281] on video "Your browser must support playing .mp4 files to use Literably. Please try using…" at bounding box center [473, 218] width 720 height 244
click at [334, 283] on video "Your browser must support playing .mp4 files to use Literably. Please try using…" at bounding box center [473, 218] width 720 height 244
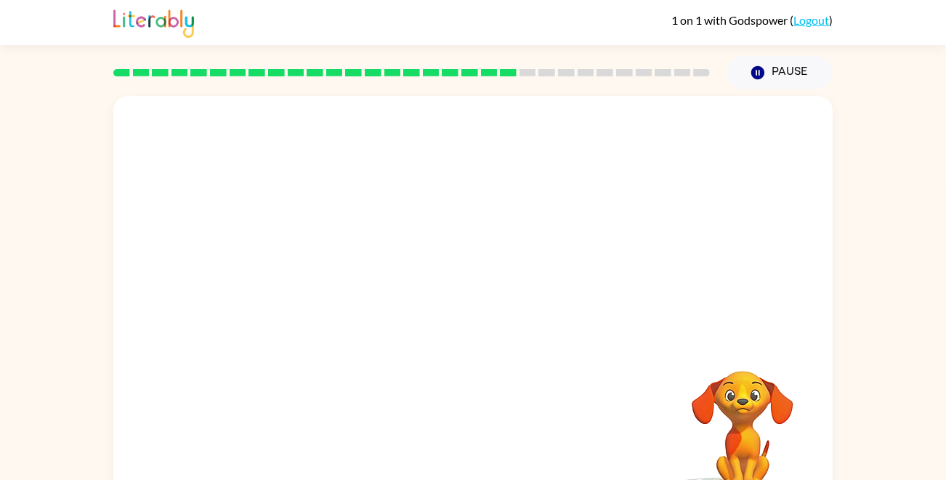
click at [334, 283] on video "Your browser must support playing .mp4 files to use Literably. Please try using…" at bounding box center [473, 218] width 720 height 244
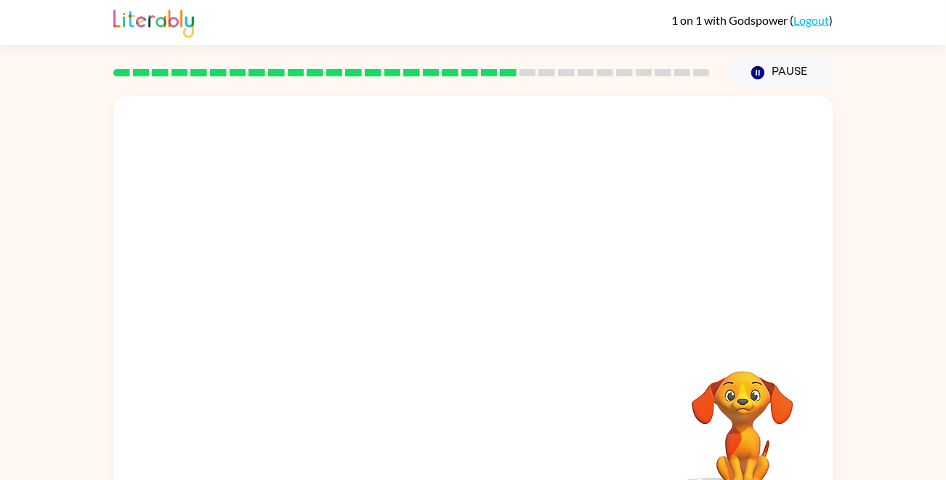
click at [335, 283] on video "Your browser must support playing .mp4 files to use Literably. Please try using…" at bounding box center [473, 218] width 720 height 244
click at [344, 294] on video "Your browser must support playing .mp4 files to use Literably. Please try using…" at bounding box center [473, 218] width 720 height 244
click at [342, 293] on video "Your browser must support playing .mp4 files to use Literably. Please try using…" at bounding box center [473, 218] width 720 height 244
click at [351, 302] on video "Your browser must support playing .mp4 files to use Literably. Please try using…" at bounding box center [473, 218] width 720 height 244
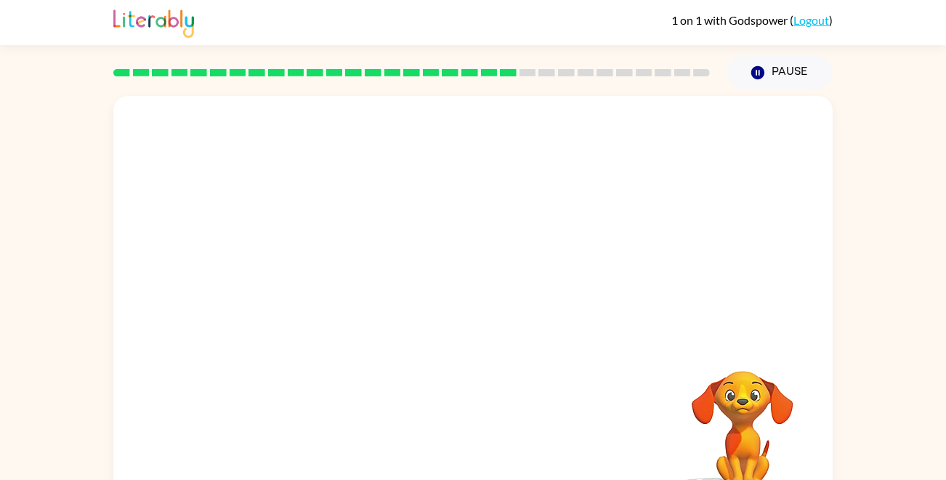
click at [351, 302] on video "Your browser must support playing .mp4 files to use Literably. Please try using…" at bounding box center [473, 218] width 720 height 244
click at [339, 291] on video "Your browser must support playing .mp4 files to use Literably. Please try using…" at bounding box center [473, 218] width 720 height 244
click at [457, 318] on button "button" at bounding box center [473, 310] width 93 height 53
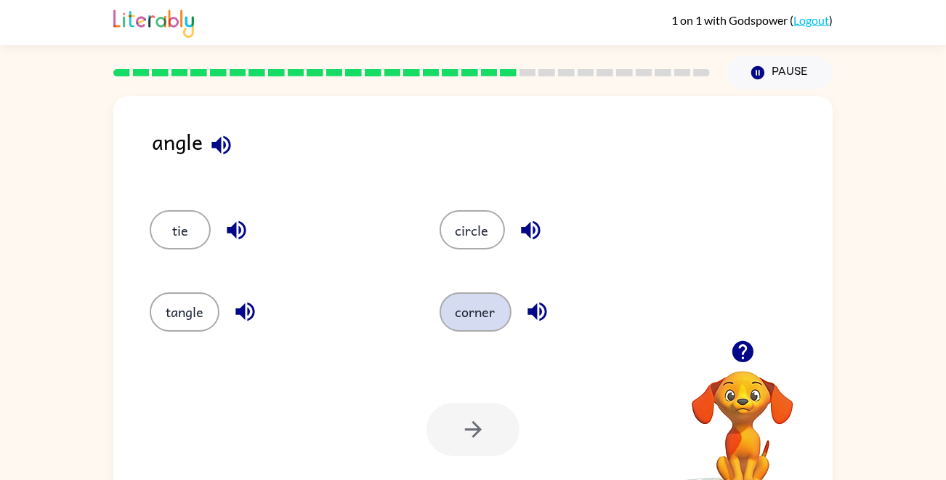
click at [486, 308] on button "corner" at bounding box center [476, 311] width 72 height 39
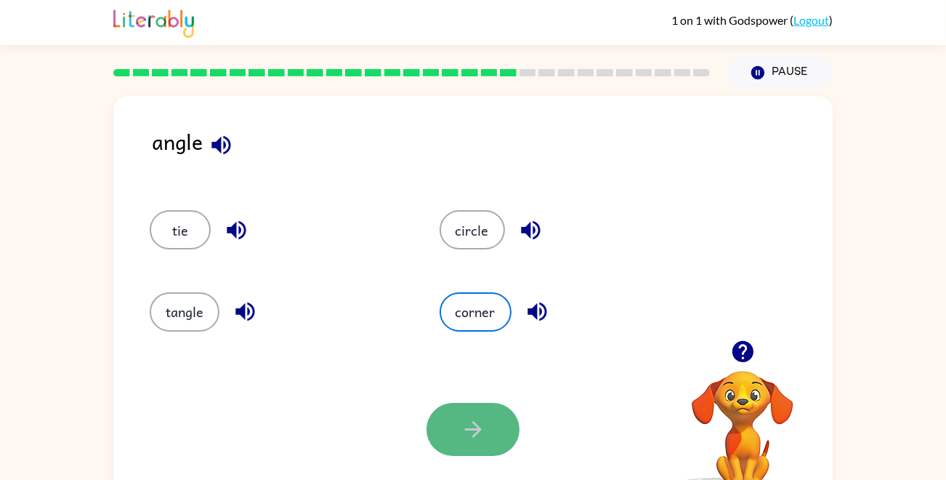
click at [472, 411] on button "button" at bounding box center [473, 429] width 93 height 53
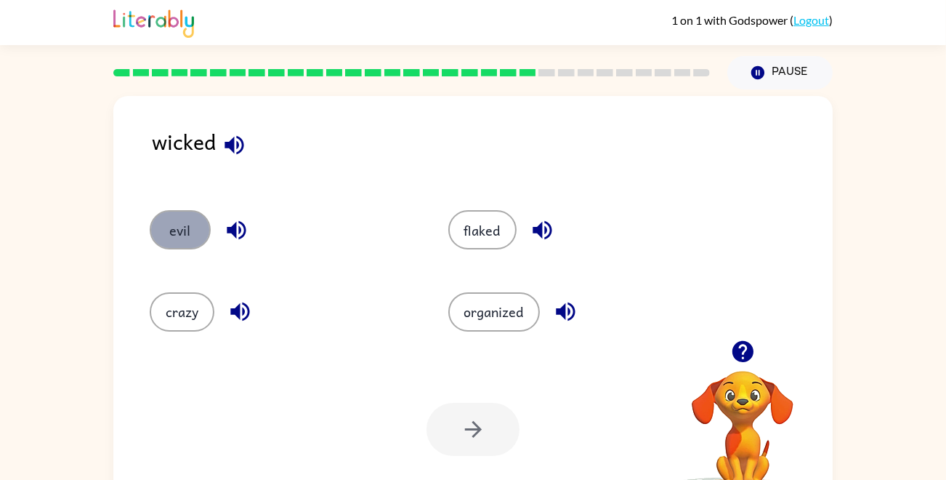
click at [179, 244] on button "evil" at bounding box center [180, 229] width 61 height 39
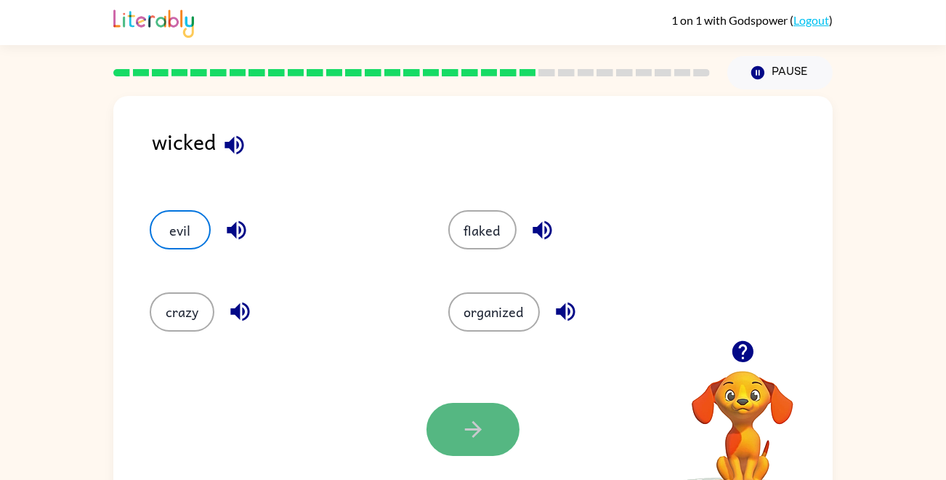
click at [462, 411] on button "button" at bounding box center [473, 429] width 93 height 53
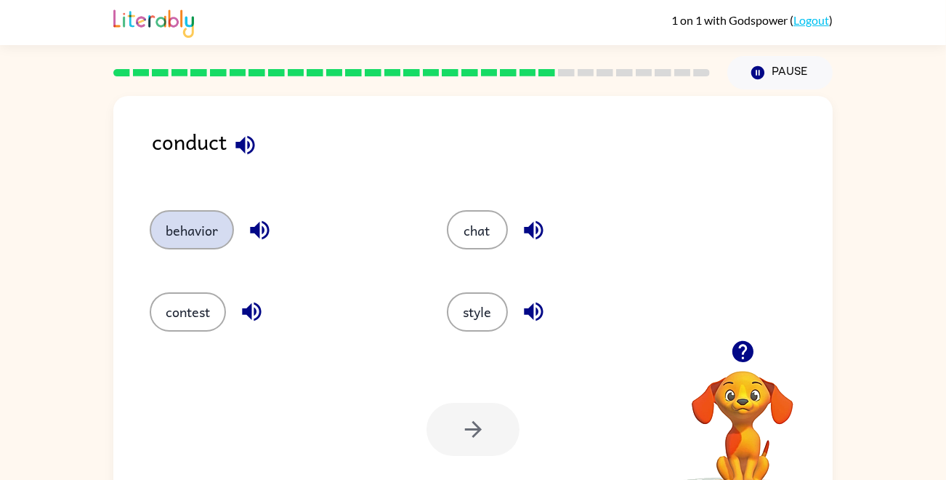
click at [201, 225] on button "behavior" at bounding box center [192, 229] width 84 height 39
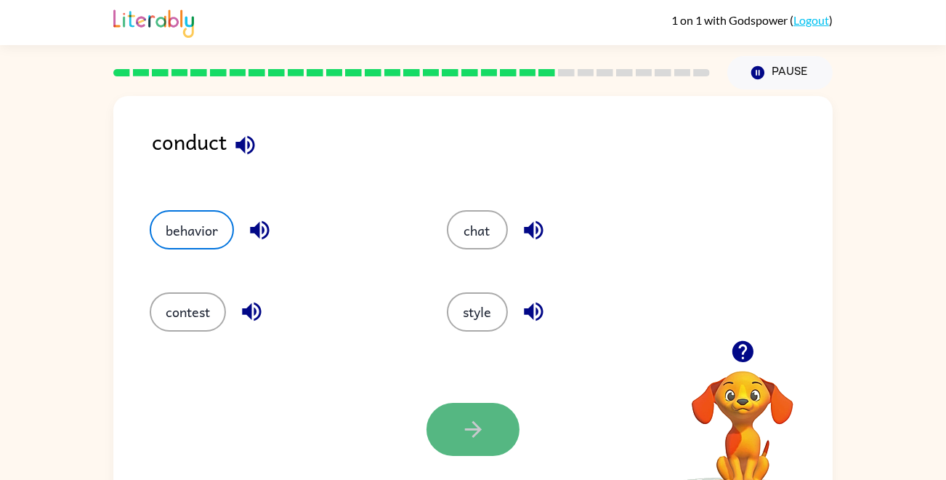
click at [448, 410] on button "button" at bounding box center [473, 429] width 93 height 53
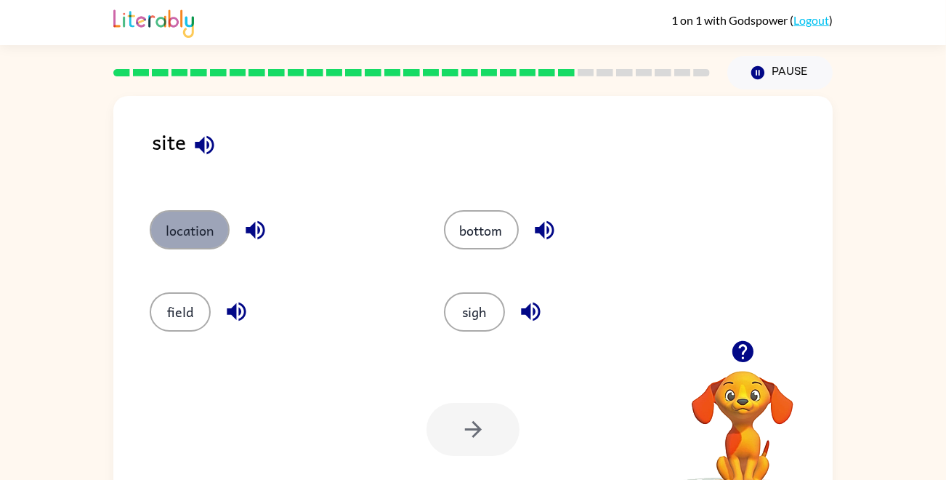
click at [200, 234] on button "location" at bounding box center [190, 229] width 80 height 39
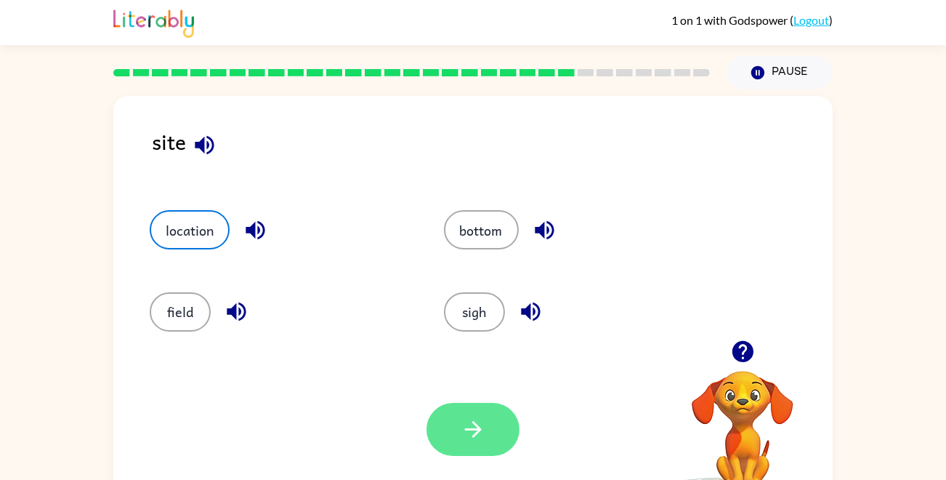
click at [479, 414] on button "button" at bounding box center [473, 429] width 93 height 53
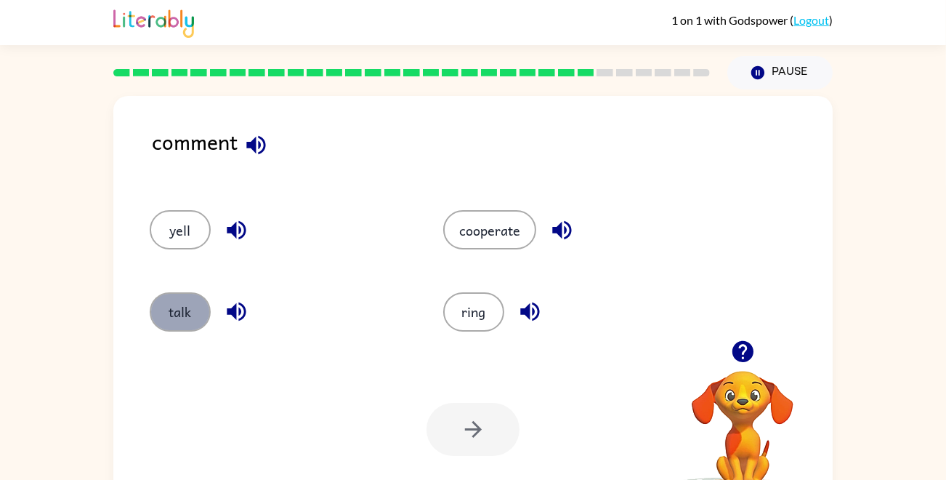
click at [201, 313] on button "talk" at bounding box center [180, 311] width 61 height 39
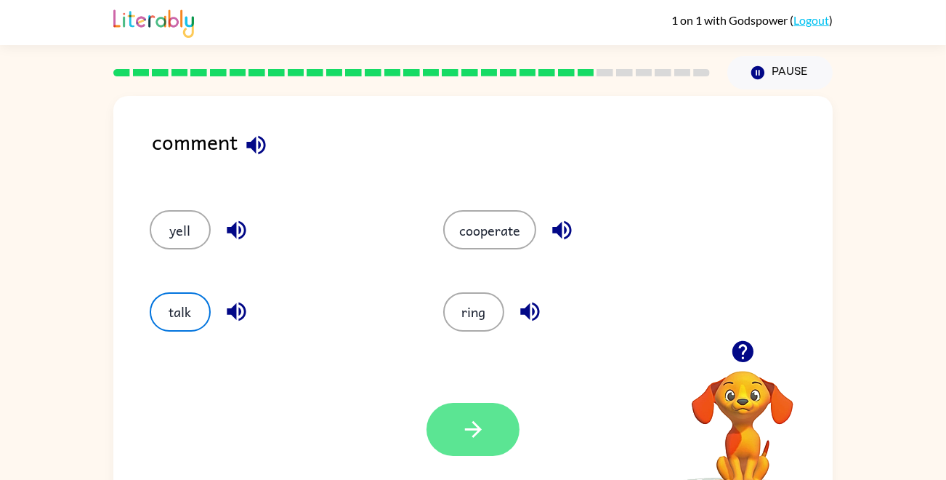
click at [451, 417] on button "button" at bounding box center [473, 429] width 93 height 53
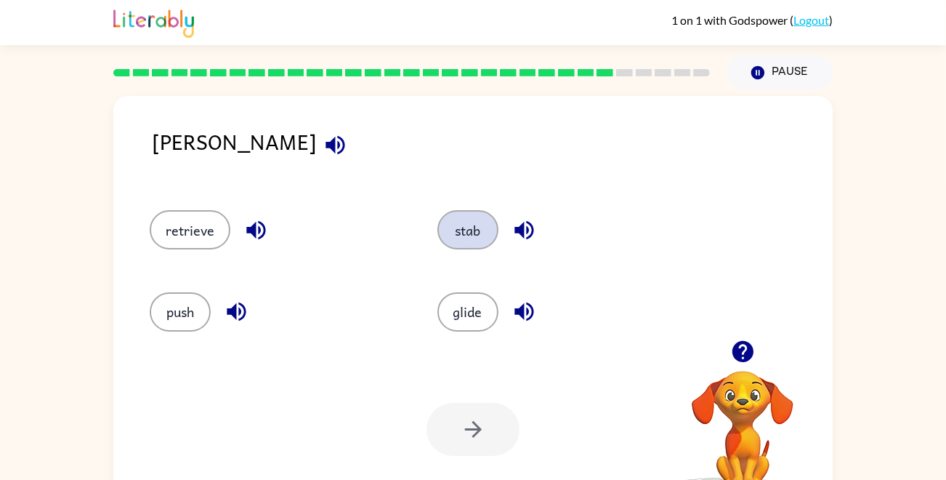
click at [479, 234] on button "stab" at bounding box center [468, 229] width 61 height 39
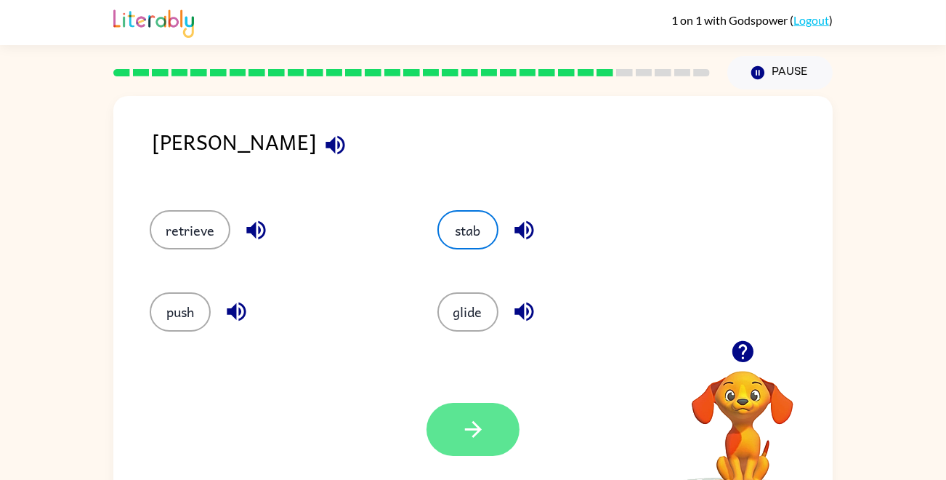
click at [501, 410] on button "button" at bounding box center [473, 429] width 93 height 53
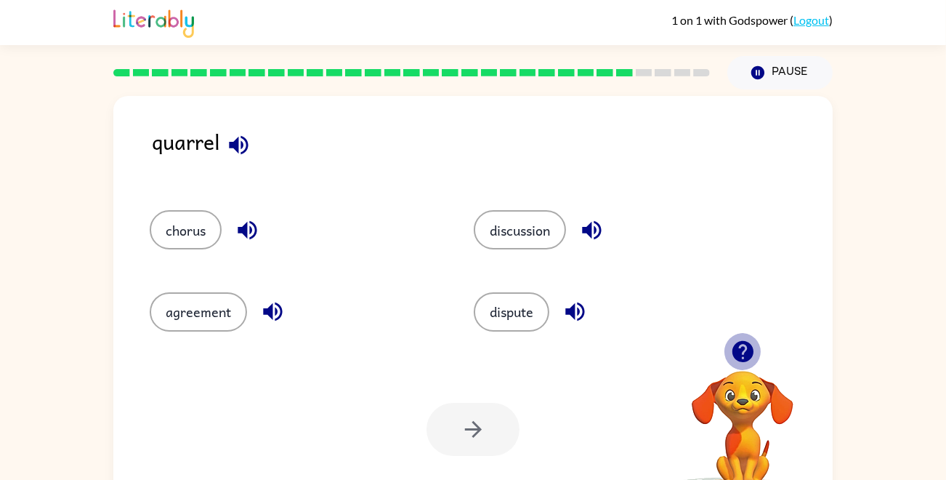
click at [739, 349] on icon "button" at bounding box center [742, 351] width 21 height 21
click at [431, 177] on div "quarrel" at bounding box center [492, 153] width 681 height 56
drag, startPoint x: 431, startPoint y: 177, endPoint x: 460, endPoint y: 238, distance: 67.6
click at [460, 238] on div "discussion" at bounding box center [608, 222] width 324 height 81
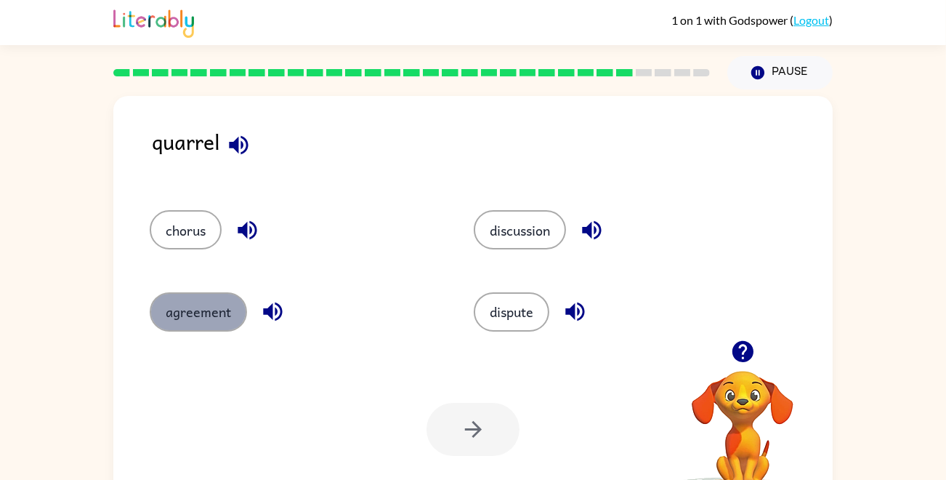
click at [192, 307] on button "agreement" at bounding box center [198, 311] width 97 height 39
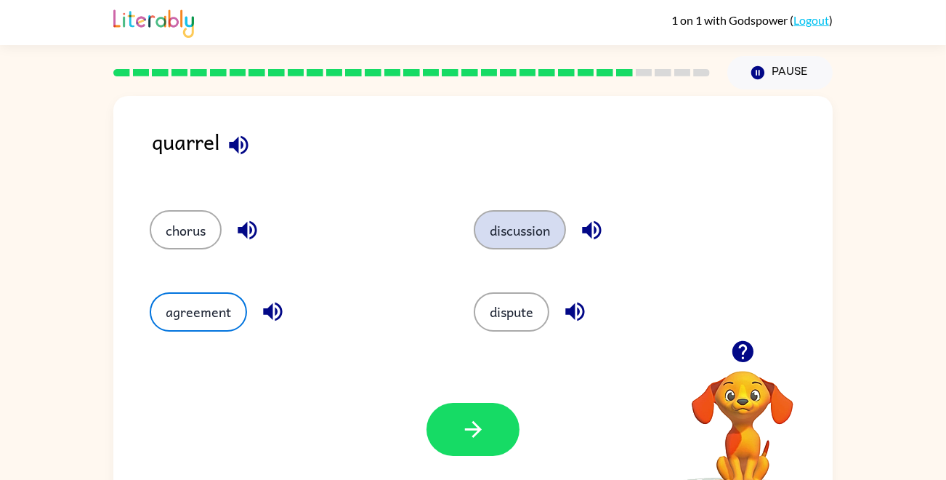
click at [504, 238] on button "discussion" at bounding box center [520, 229] width 92 height 39
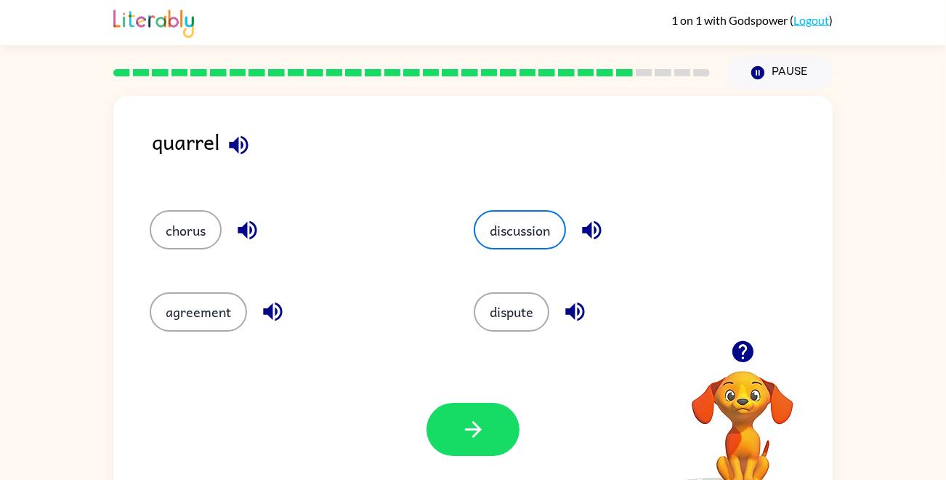
click at [395, 336] on div "agreement" at bounding box center [284, 305] width 324 height 81
click at [508, 316] on button "dispute" at bounding box center [512, 311] width 76 height 39
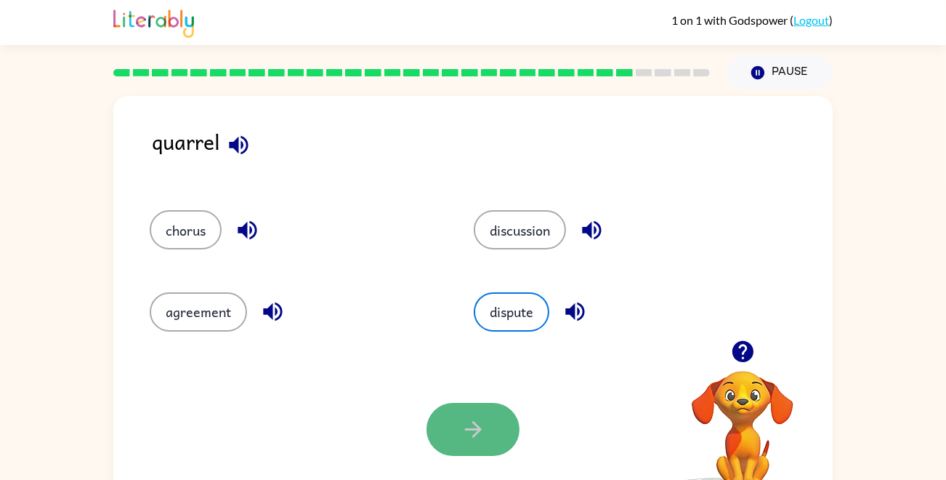
click at [475, 411] on button "button" at bounding box center [473, 429] width 93 height 53
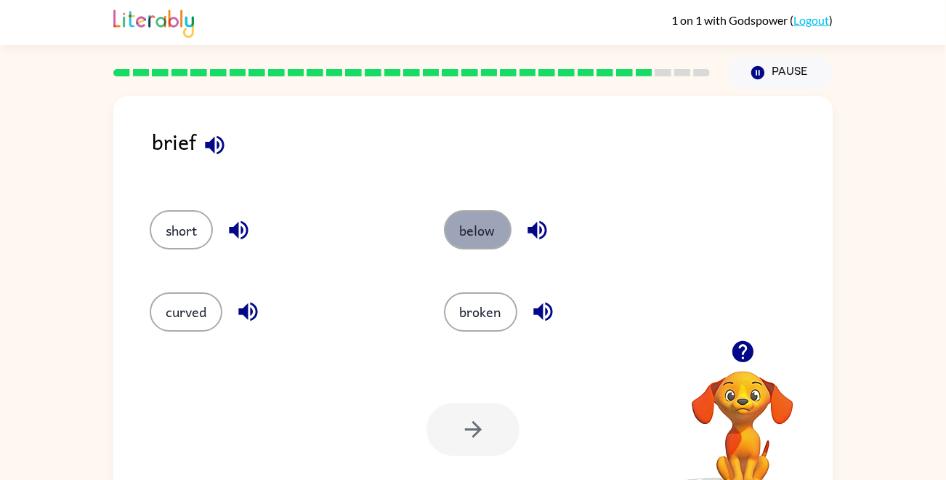
click at [473, 215] on button "below" at bounding box center [478, 229] width 68 height 39
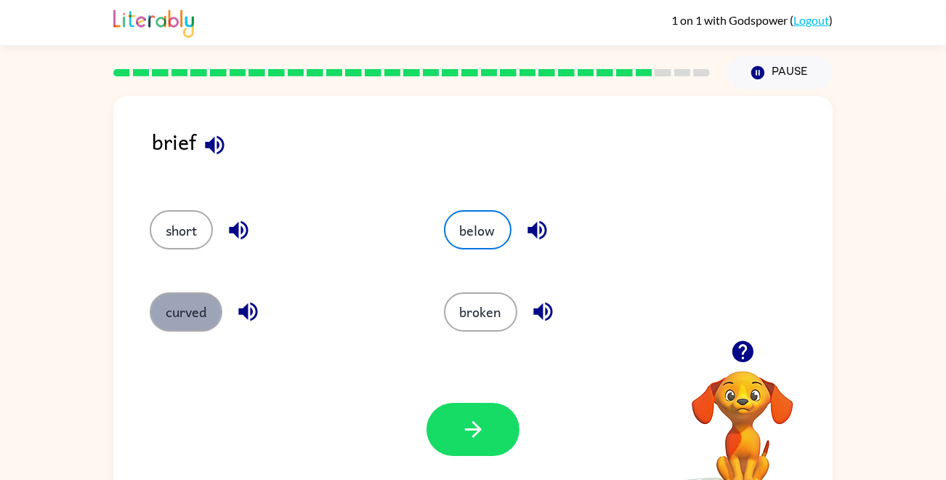
click at [204, 315] on button "curved" at bounding box center [186, 311] width 73 height 39
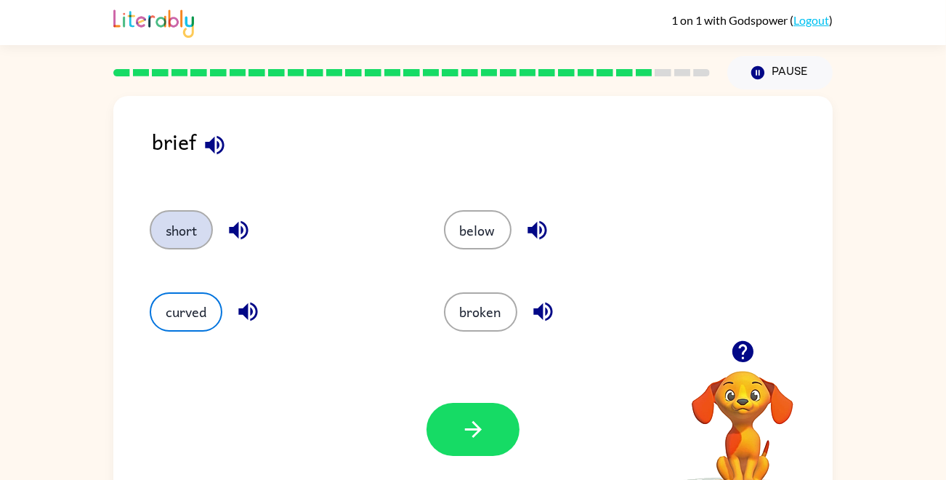
click at [166, 236] on button "short" at bounding box center [181, 229] width 63 height 39
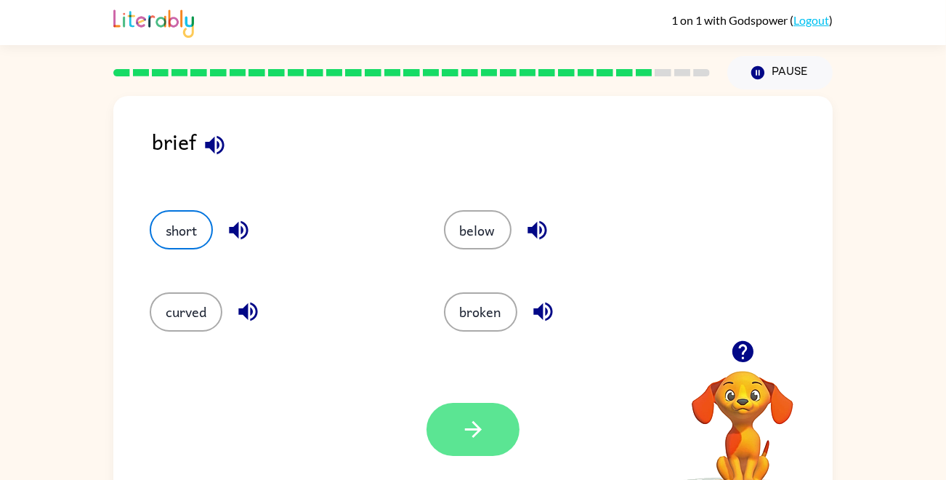
click at [473, 403] on button "button" at bounding box center [473, 429] width 93 height 53
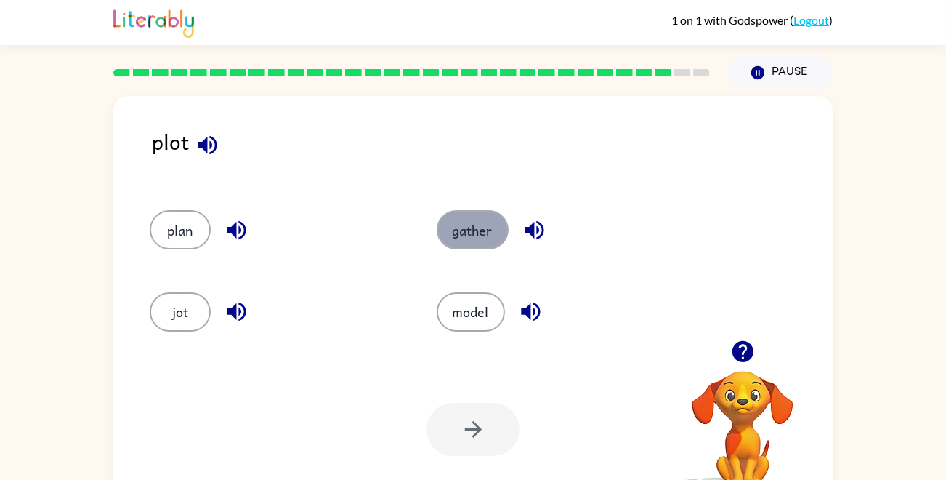
click at [473, 228] on button "gather" at bounding box center [473, 229] width 72 height 39
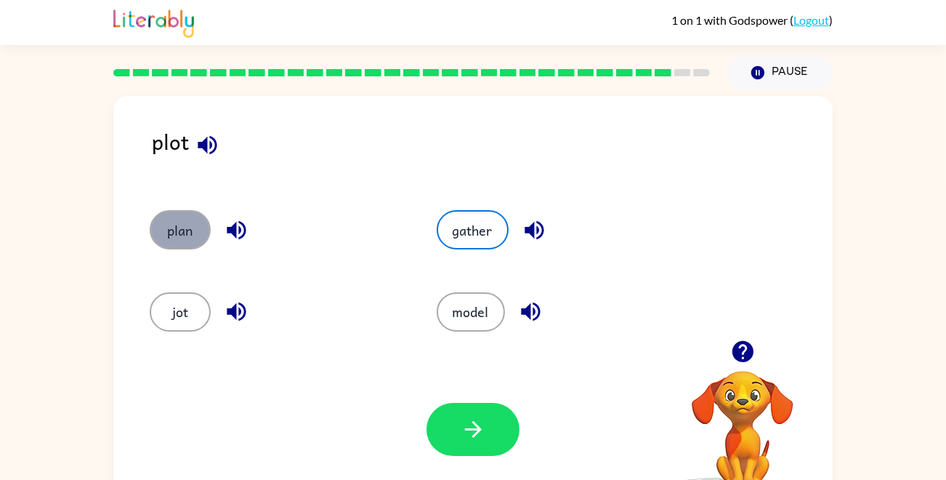
click at [172, 225] on button "plan" at bounding box center [180, 229] width 61 height 39
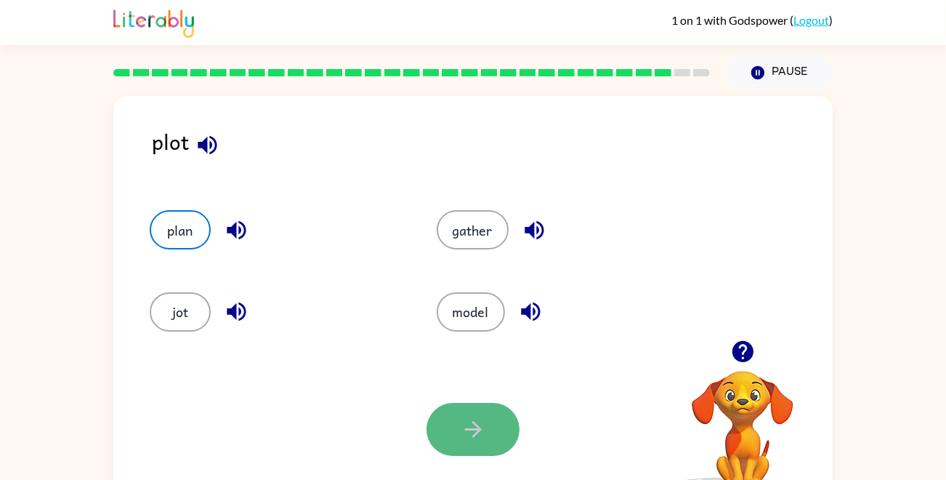
click at [445, 407] on button "button" at bounding box center [473, 429] width 93 height 53
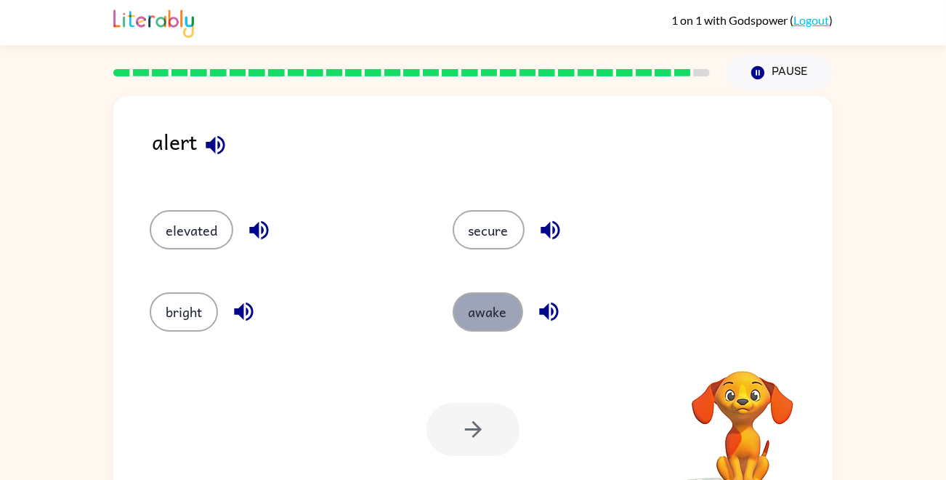
click at [484, 302] on button "awake" at bounding box center [488, 311] width 71 height 39
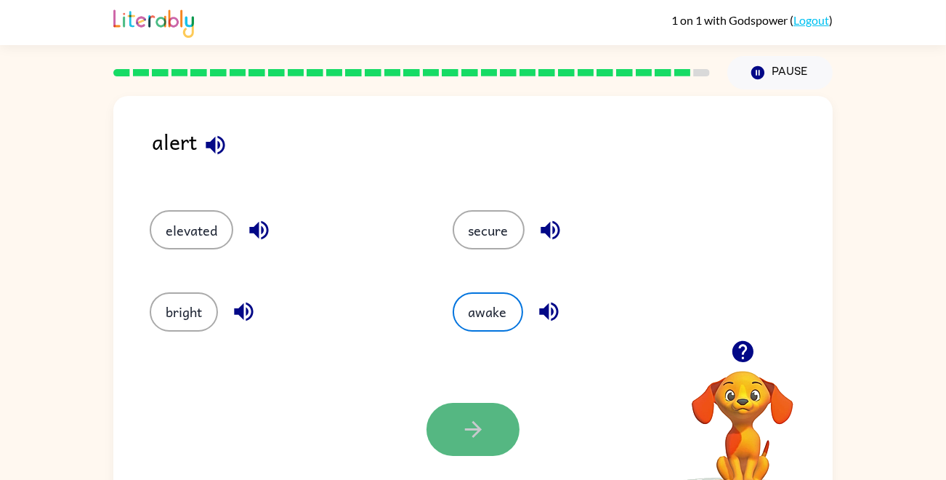
click at [494, 414] on button "button" at bounding box center [473, 429] width 93 height 53
